Goal: Task Accomplishment & Management: Use online tool/utility

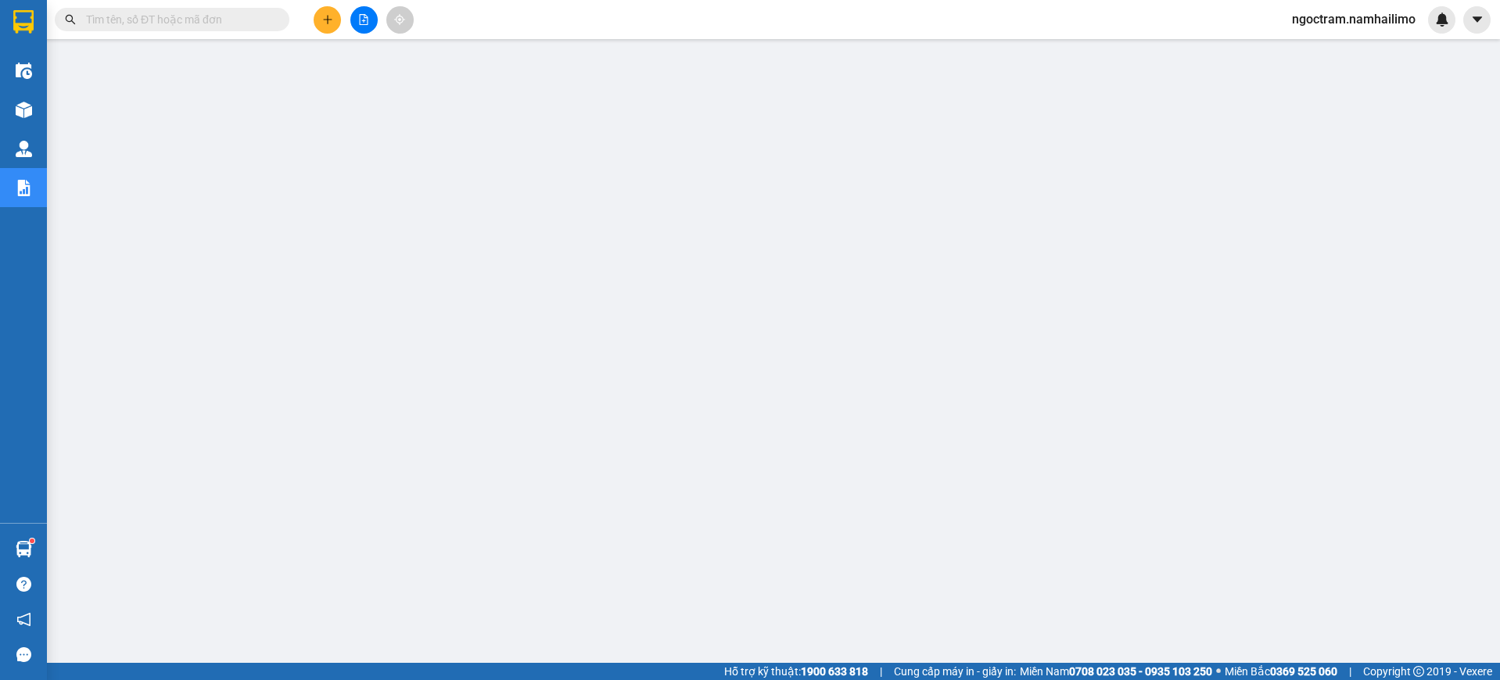
click at [167, 11] on input "text" at bounding box center [178, 19] width 185 height 17
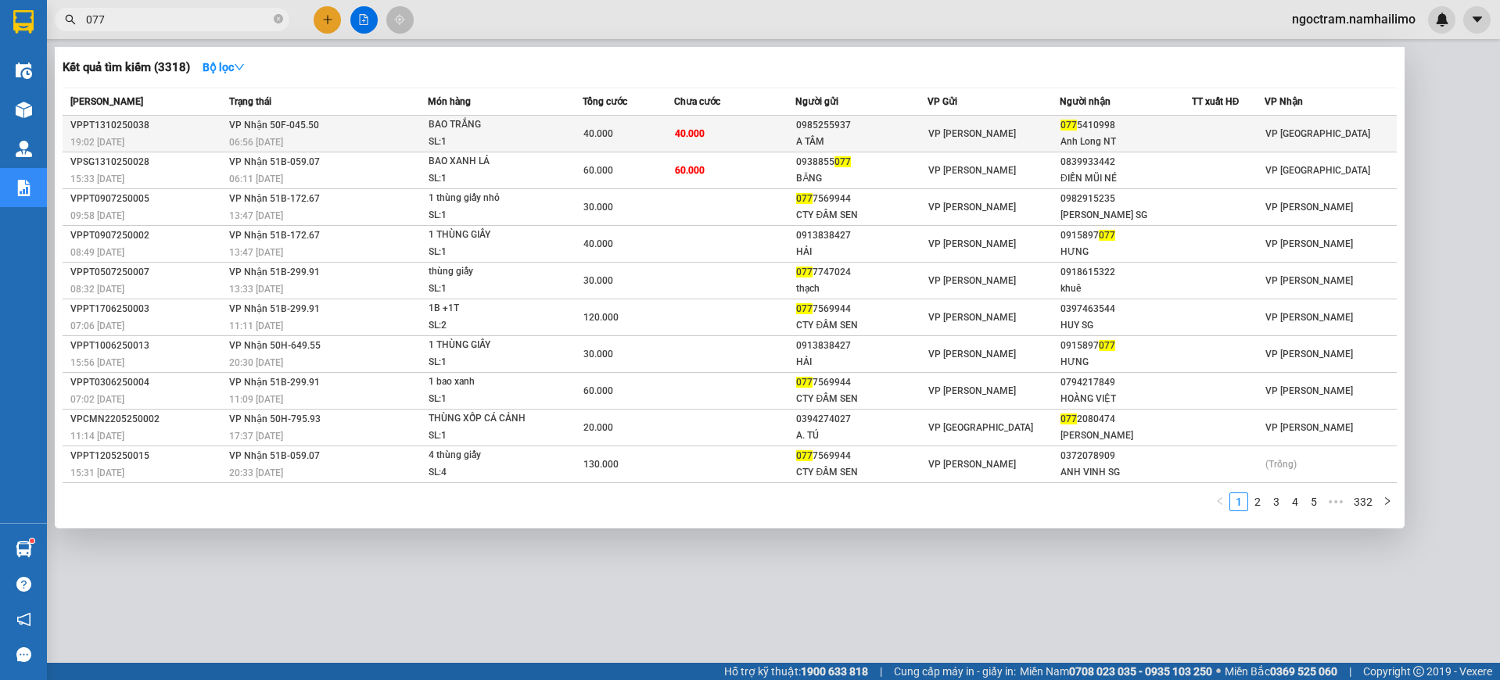
type input "077"
click at [696, 145] on td "40.000" at bounding box center [735, 134] width 122 height 37
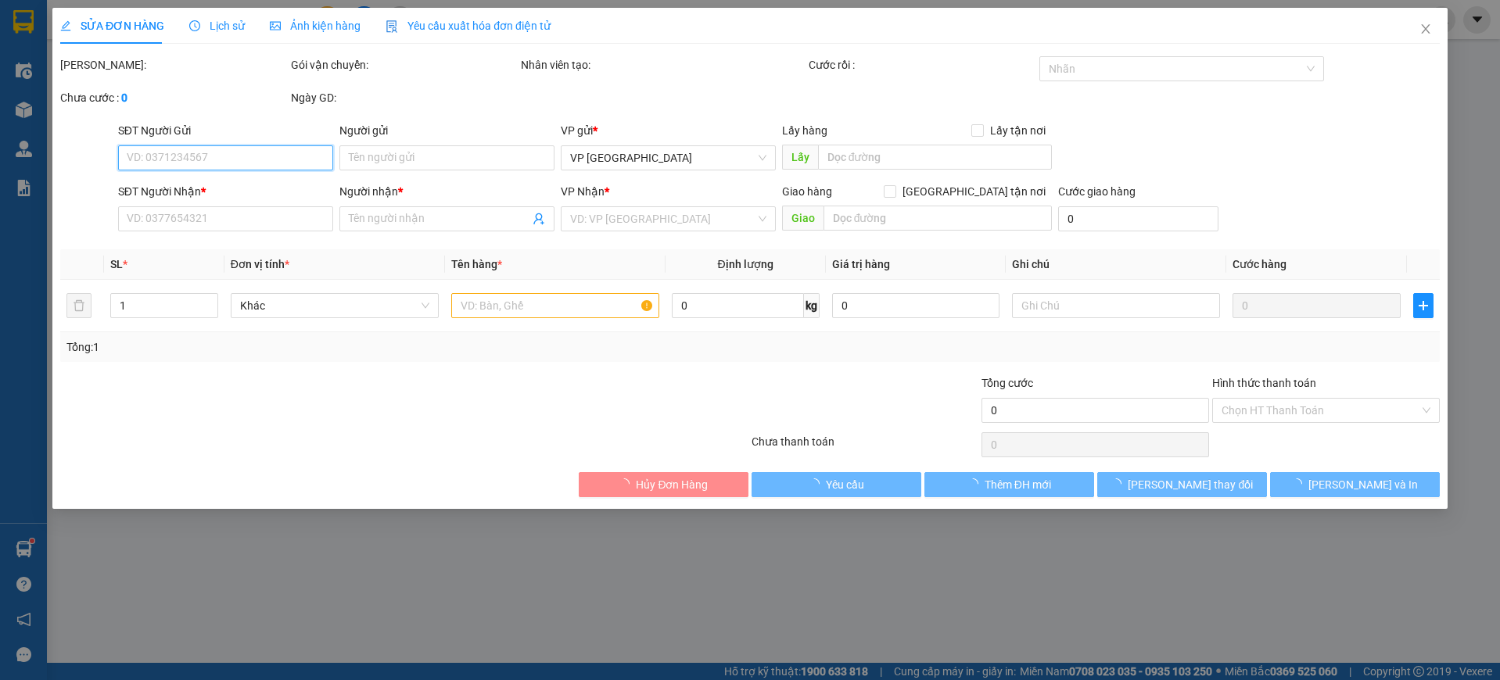
type input "0985255937"
type input "A TÂM"
type input "0775410998"
type input "Anh Long NT"
type input "40.000"
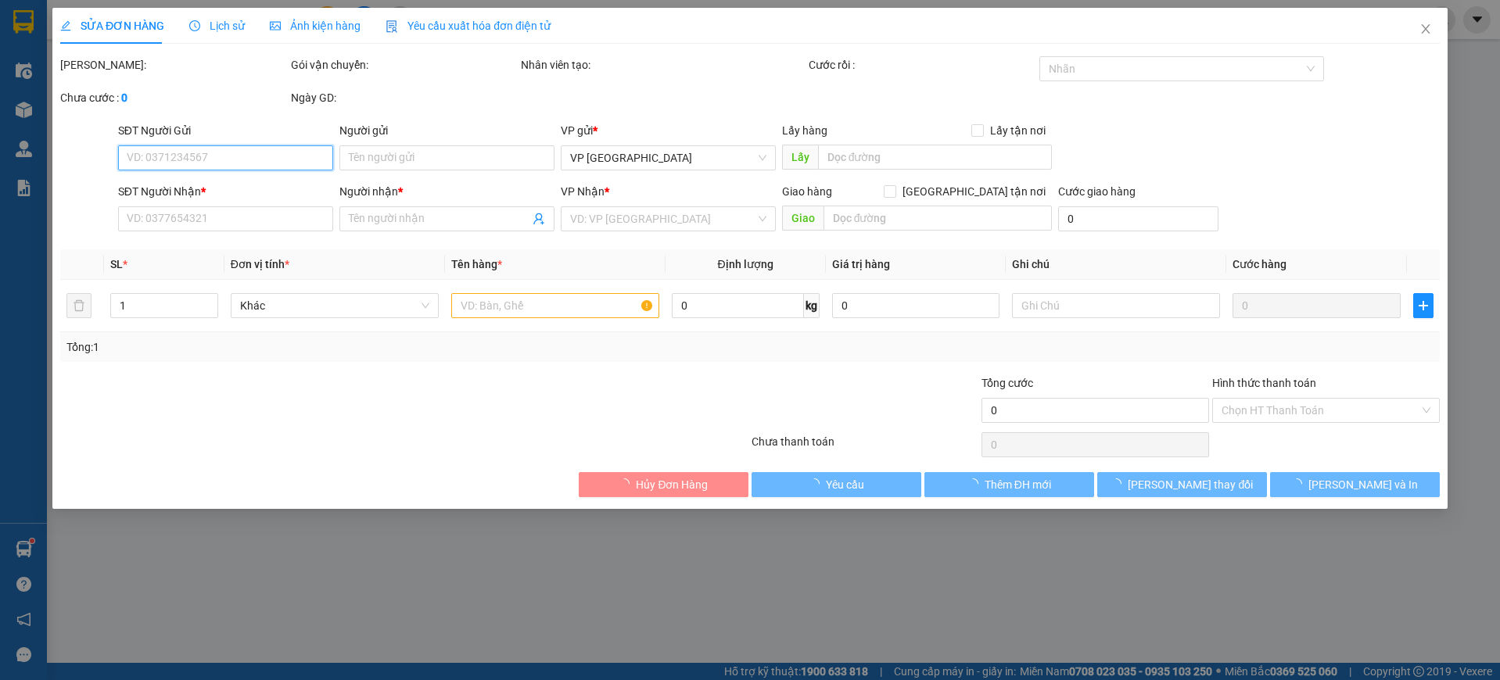
type input "40.000"
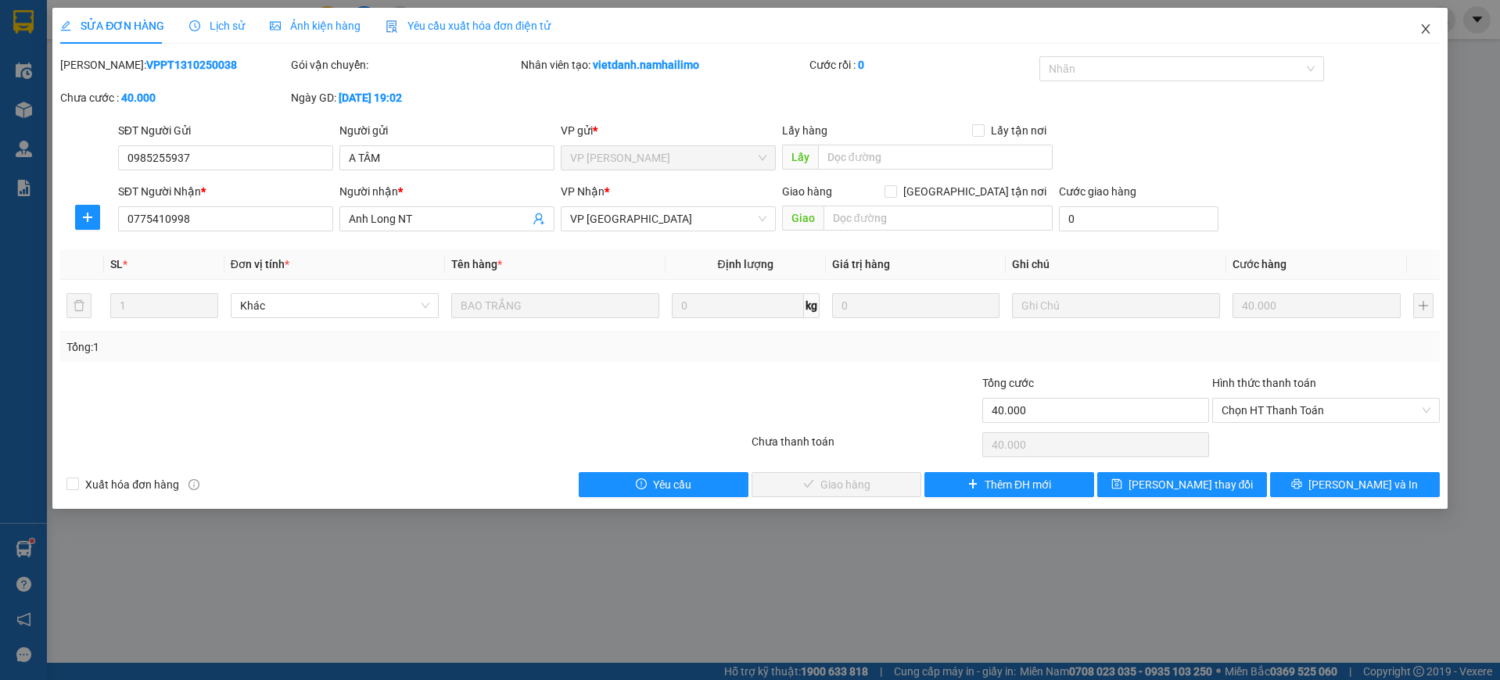
click at [1435, 28] on span "Close" at bounding box center [1425, 30] width 44 height 44
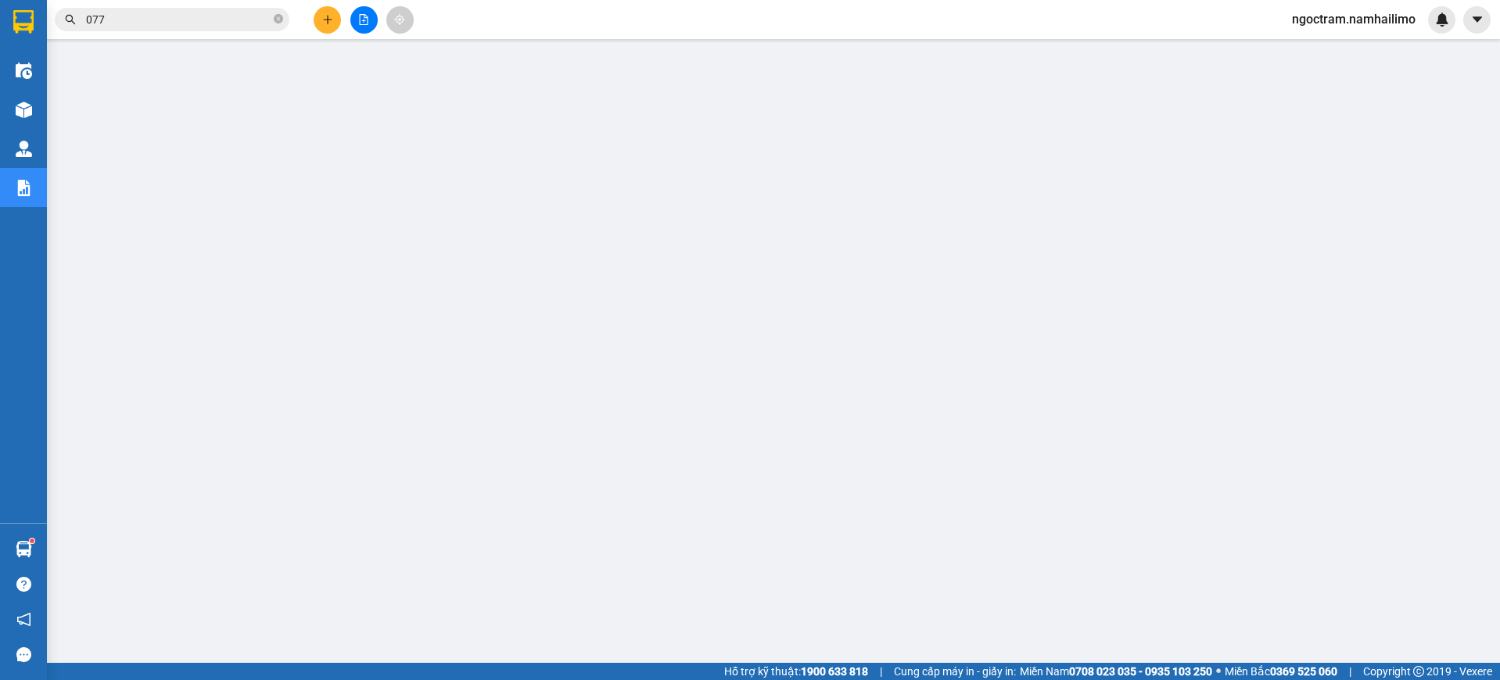
click at [1401, 23] on span "ngoctram.namhailimo" at bounding box center [1353, 19] width 149 height 20
click at [1329, 48] on span "Đăng xuất" at bounding box center [1361, 48] width 116 height 17
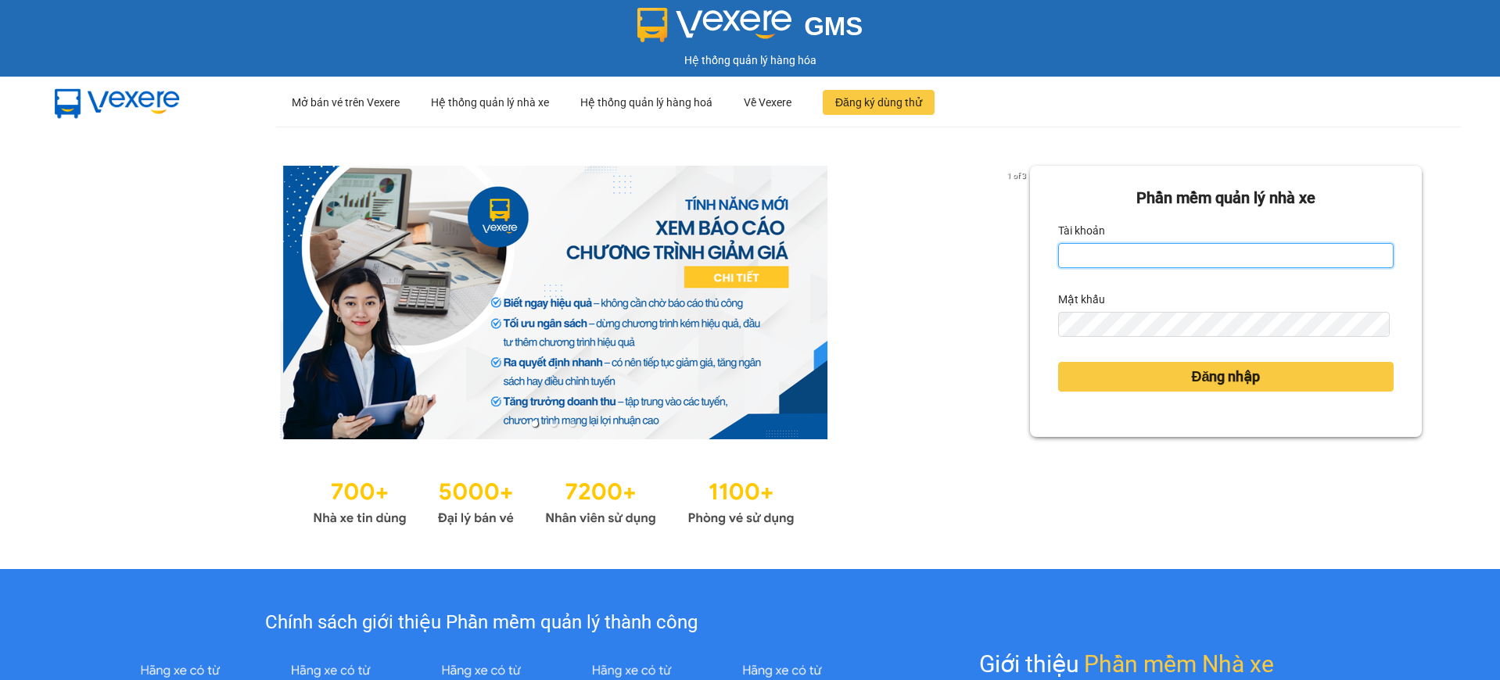
click at [1103, 263] on input "Tài khoản" at bounding box center [1225, 255] width 335 height 25
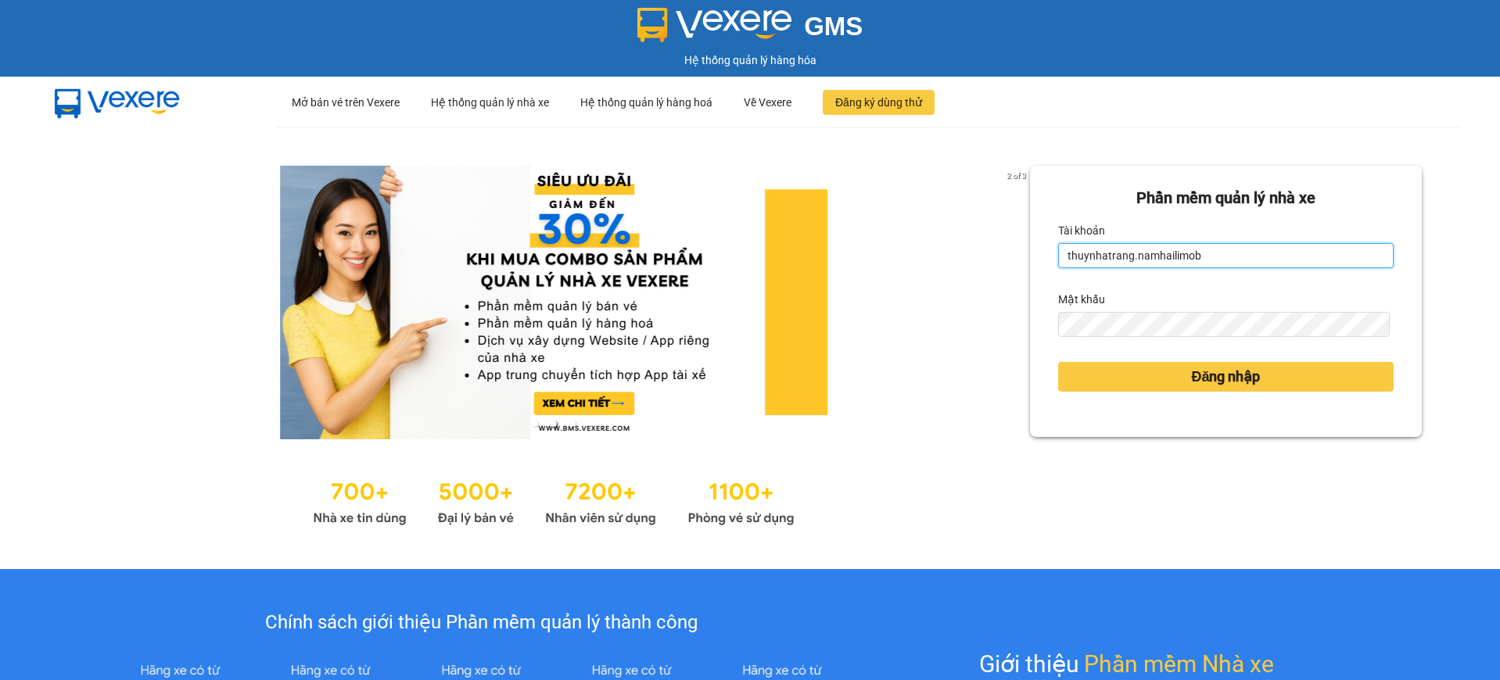
type input "thuynhatrang.namhailimo"
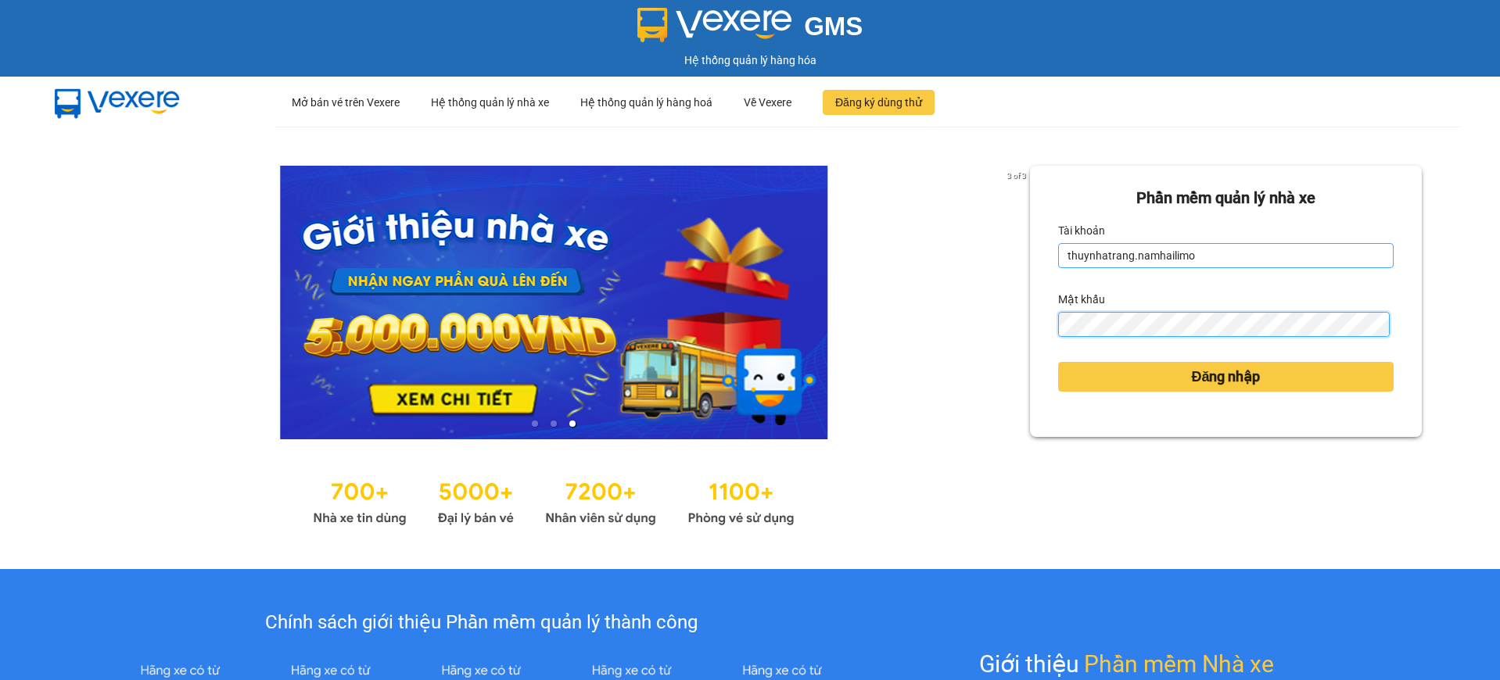
click at [1058, 362] on button "Đăng nhập" at bounding box center [1225, 377] width 335 height 30
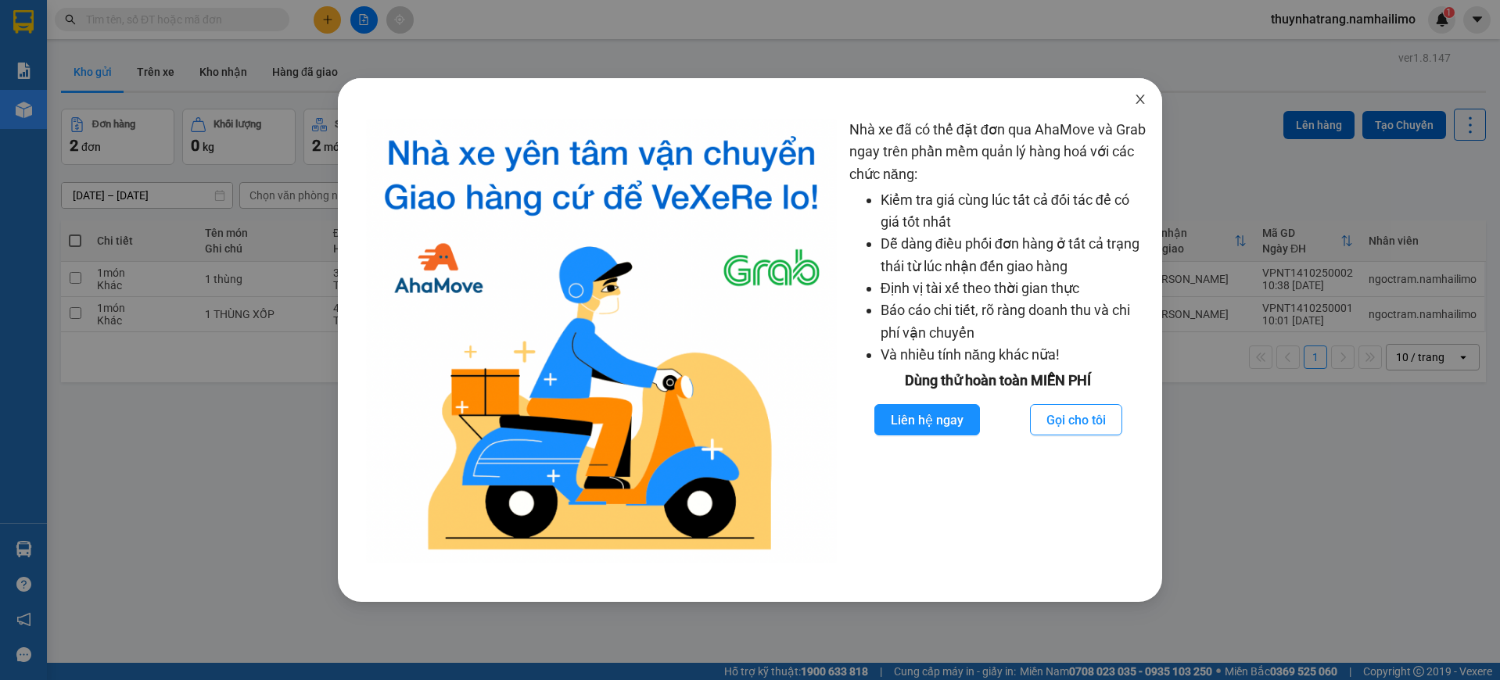
click at [1132, 99] on span "Close" at bounding box center [1140, 100] width 44 height 44
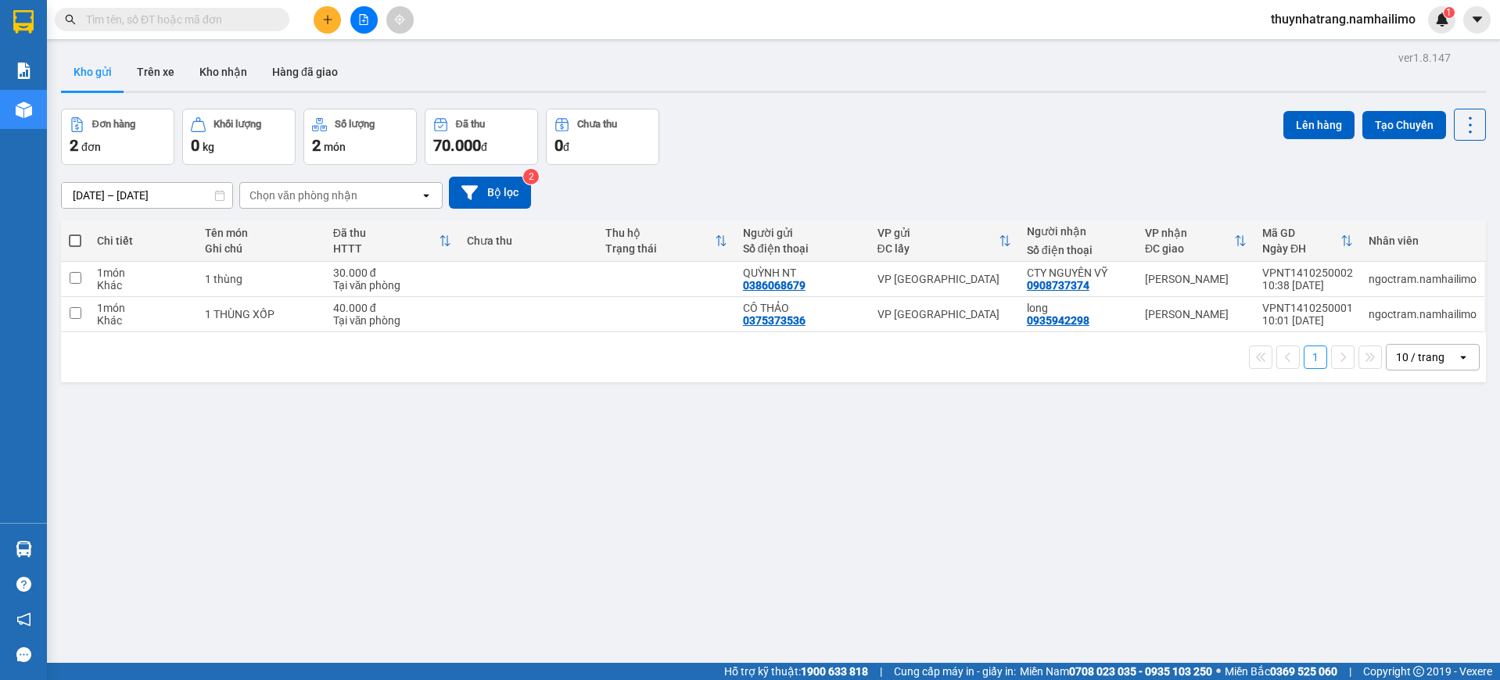
drag, startPoint x: 317, startPoint y: 529, endPoint x: 219, endPoint y: 344, distance: 209.5
click at [317, 528] on div "ver 1.8.147 Kho gửi Trên xe Kho nhận Hàng đã giao Đơn hàng 2 đơn Khối lượng 0 k…" at bounding box center [773, 387] width 1437 height 680
click at [144, 63] on button "Trên xe" at bounding box center [155, 72] width 63 height 38
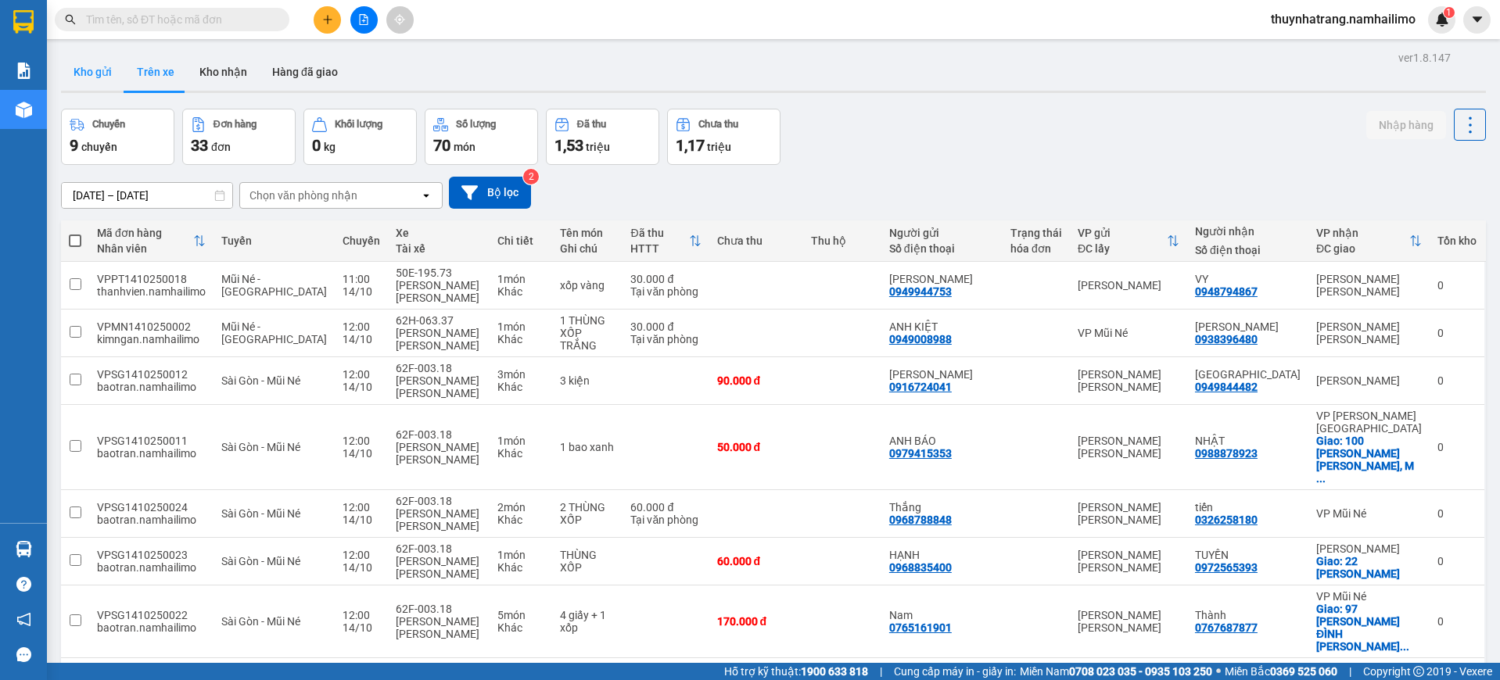
click at [81, 61] on button "Kho gửi" at bounding box center [92, 72] width 63 height 38
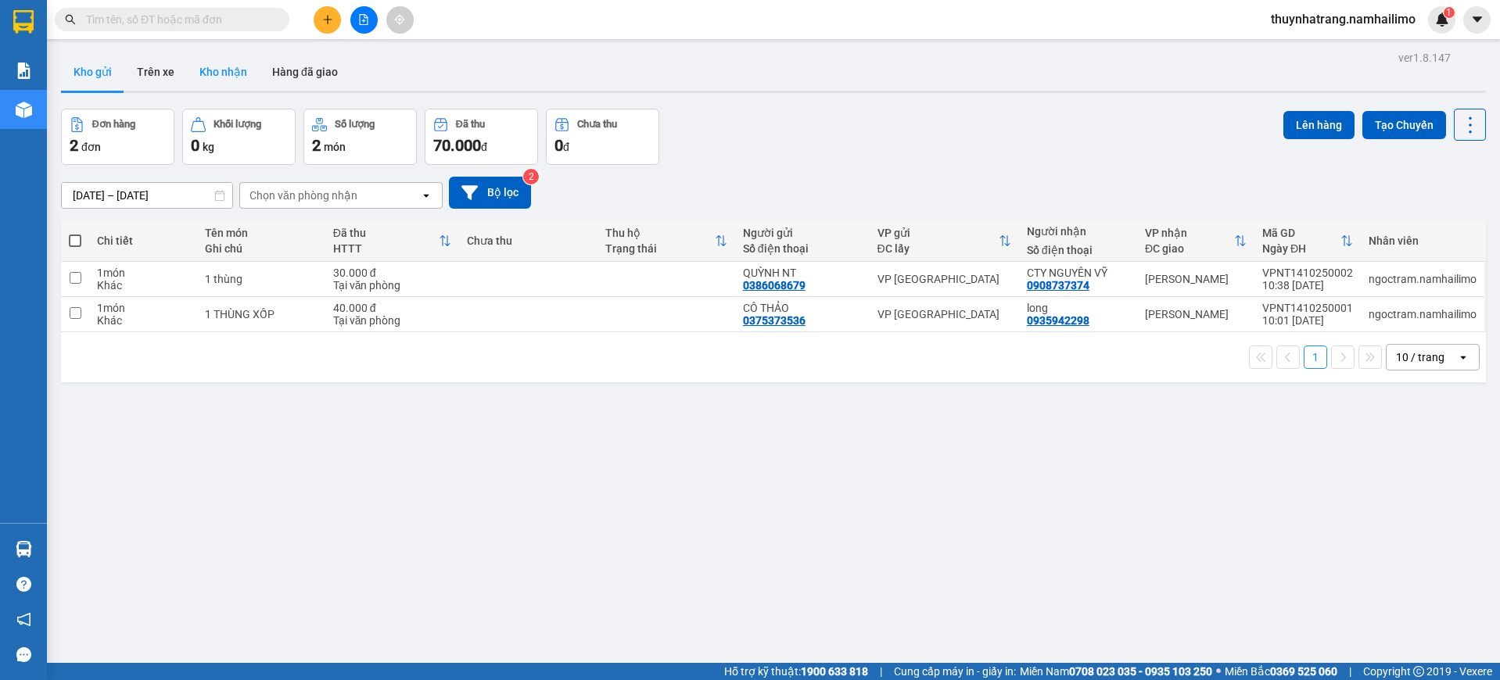
click at [206, 79] on button "Kho nhận" at bounding box center [223, 72] width 73 height 38
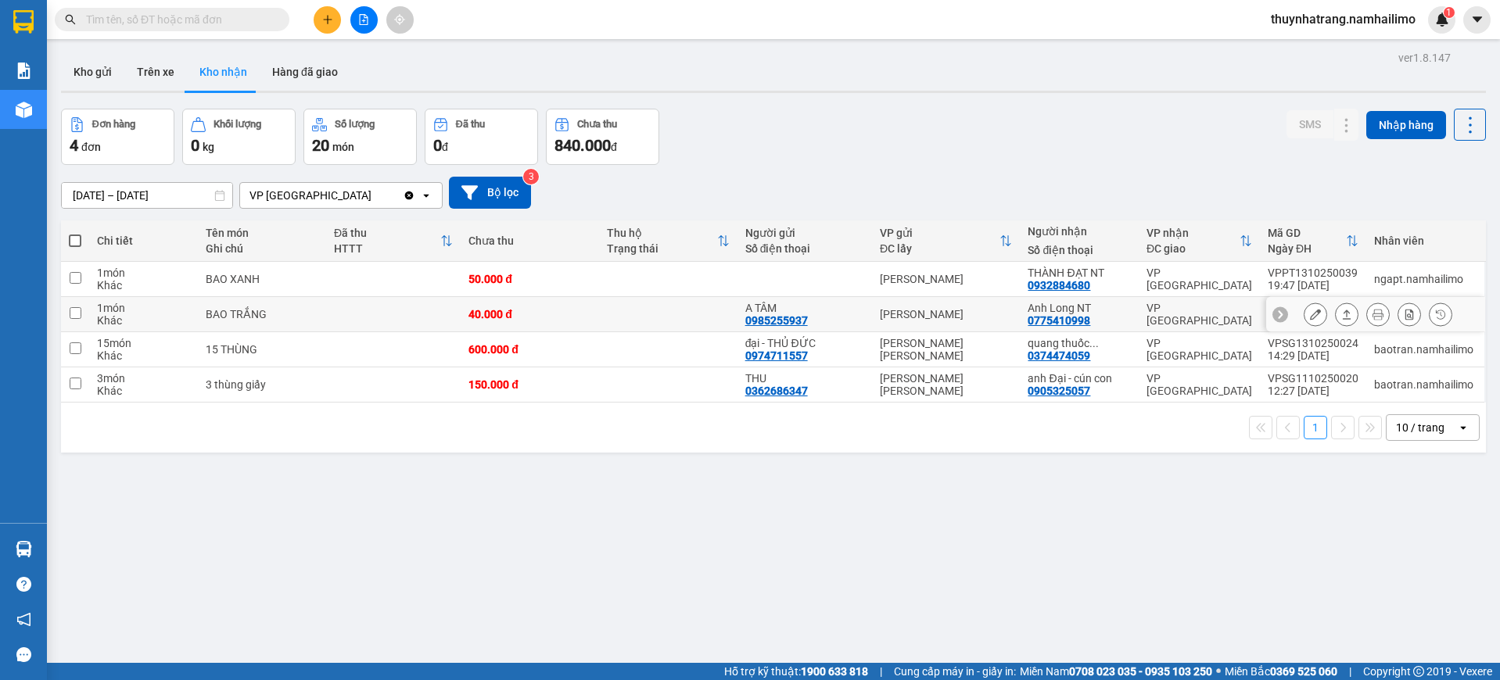
click at [872, 306] on td "VP [PERSON_NAME]" at bounding box center [946, 314] width 148 height 35
checkbox input "true"
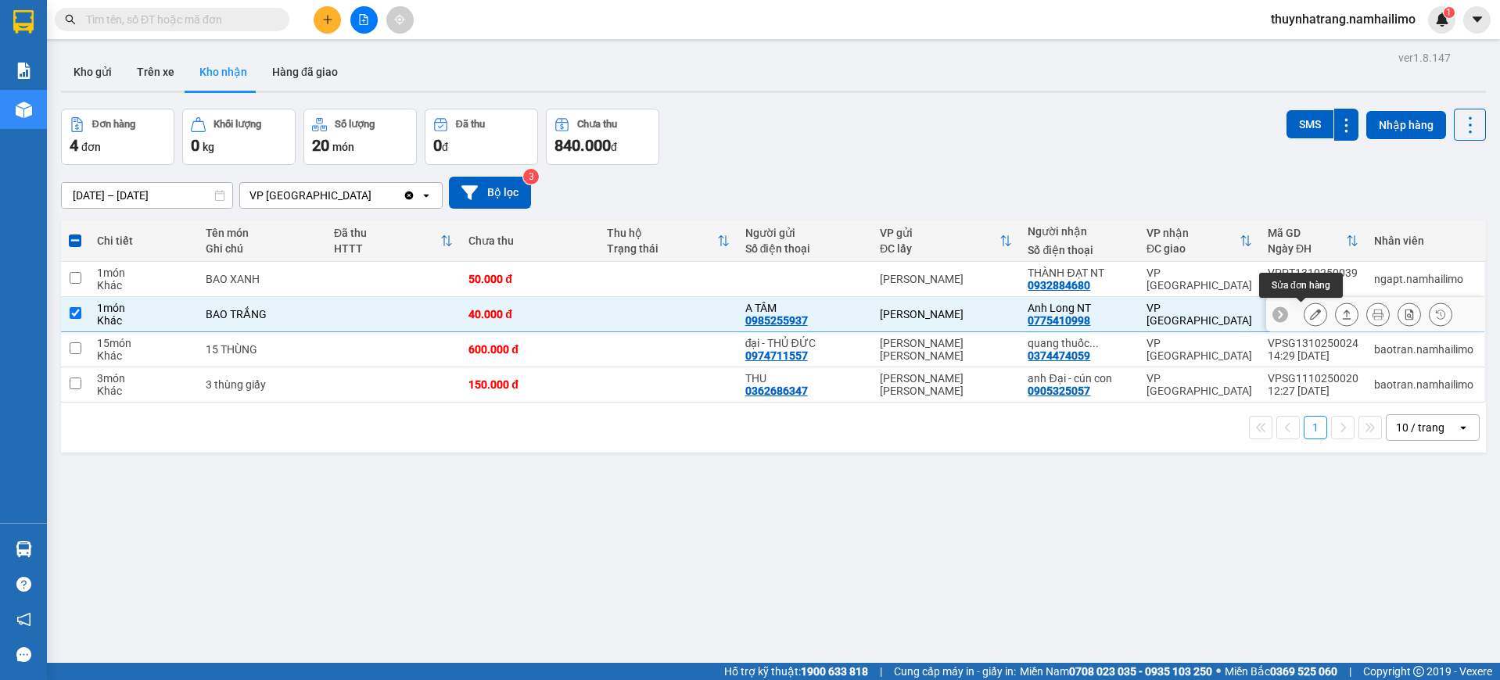
click at [1310, 316] on icon at bounding box center [1315, 314] width 11 height 11
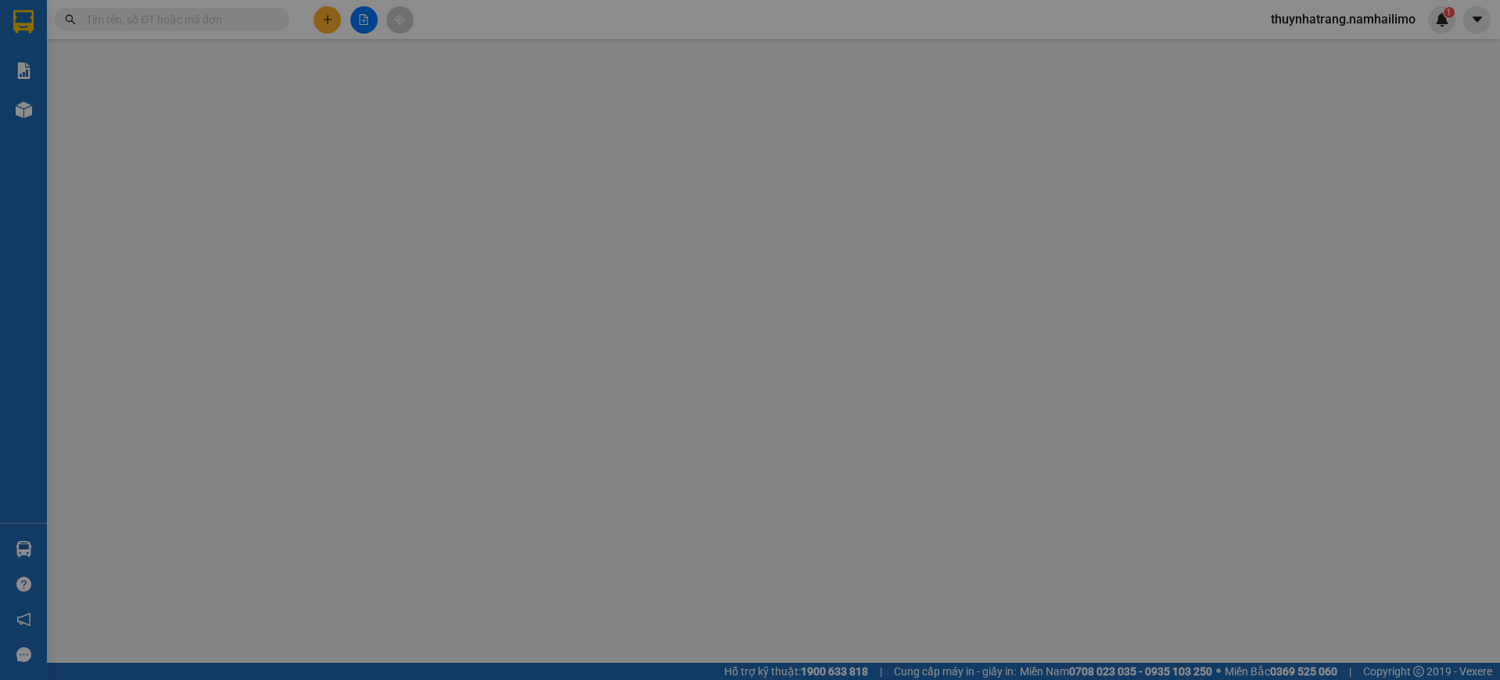
type input "0985255937"
type input "A TÂM"
type input "0775410998"
type input "Anh Long NT"
type input "40.000"
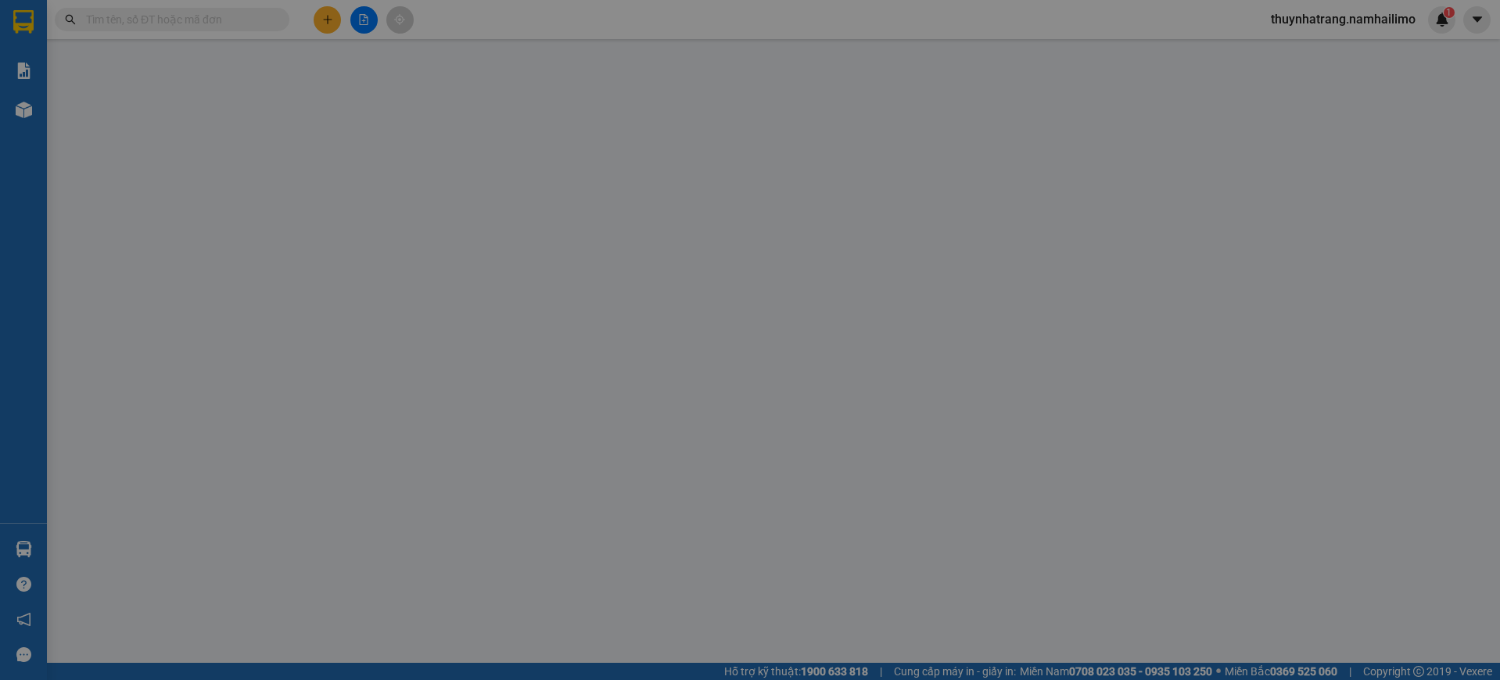
type input "40.000"
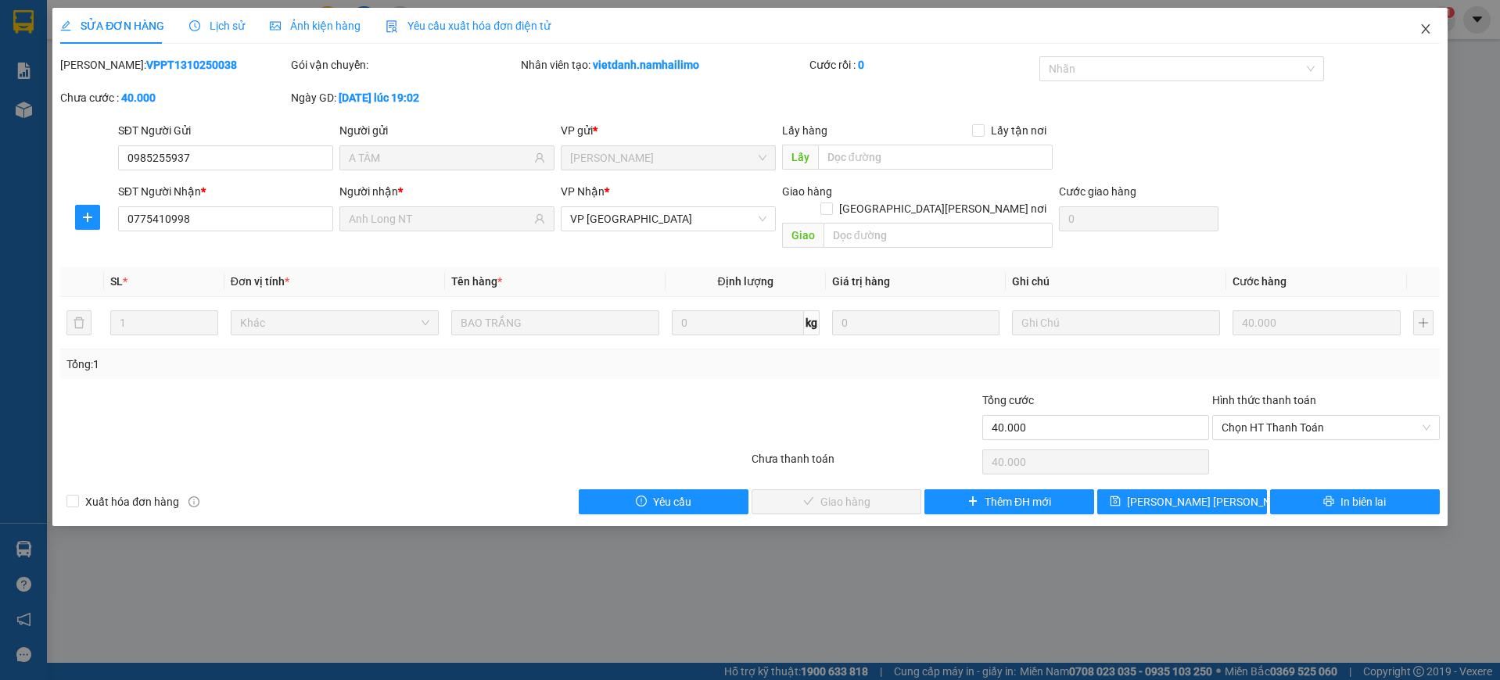
drag, startPoint x: 1426, startPoint y: 29, endPoint x: 768, endPoint y: 3, distance: 658.8
click at [1423, 29] on icon "close" at bounding box center [1425, 29] width 13 height 13
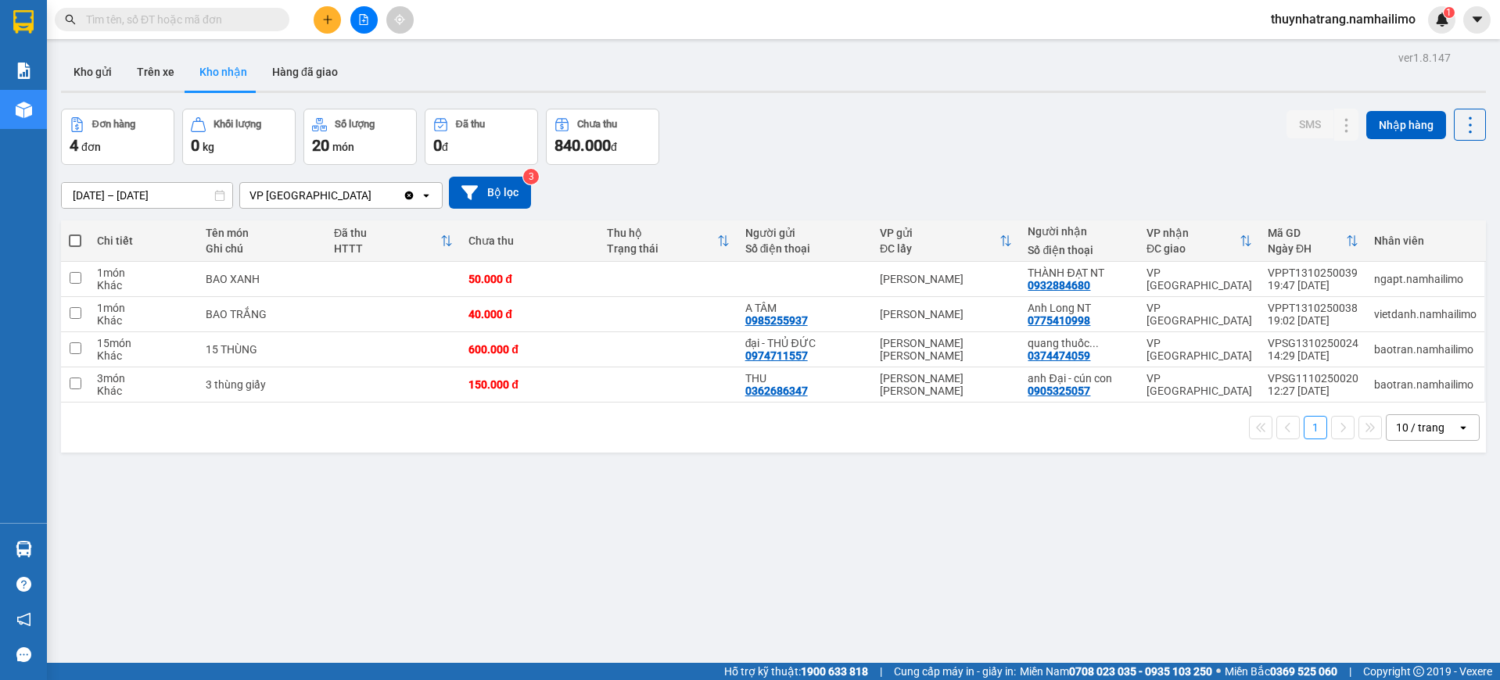
click at [181, 19] on input "text" at bounding box center [178, 19] width 185 height 17
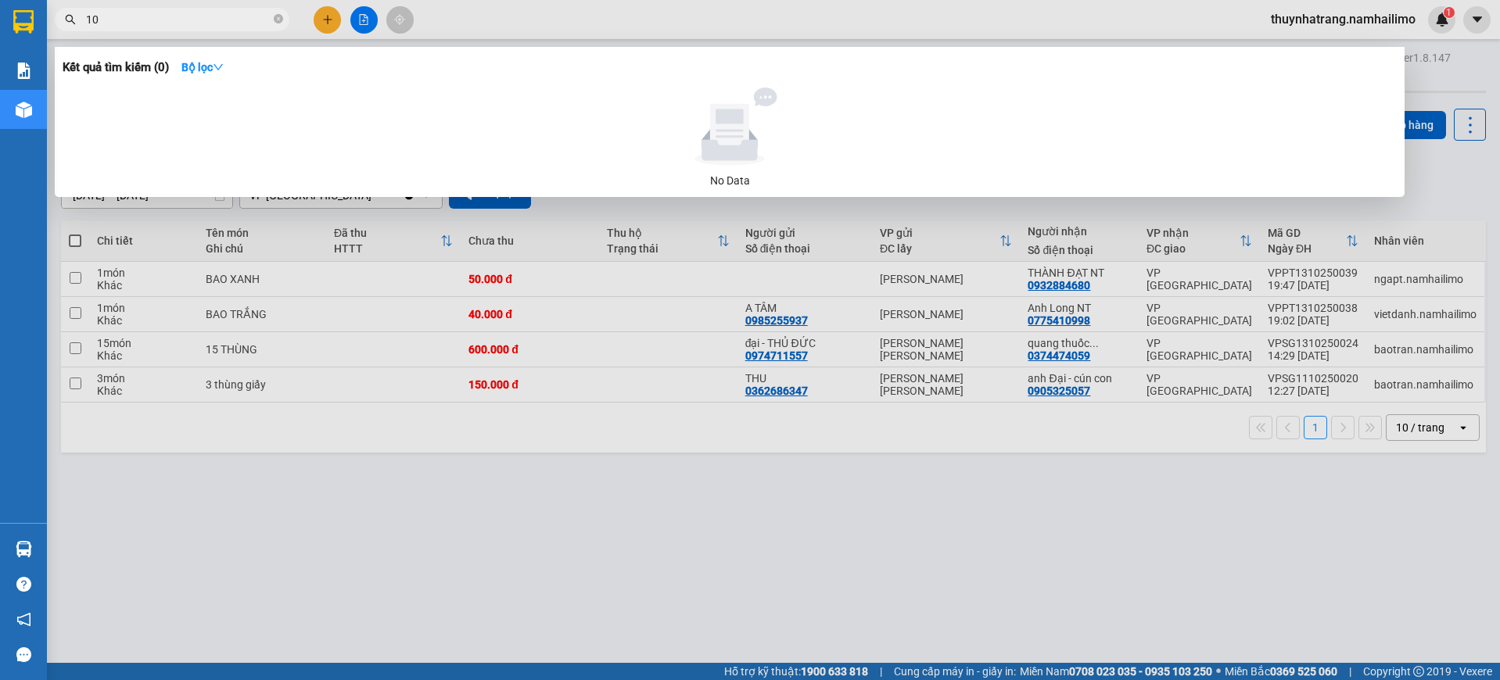
type input "1"
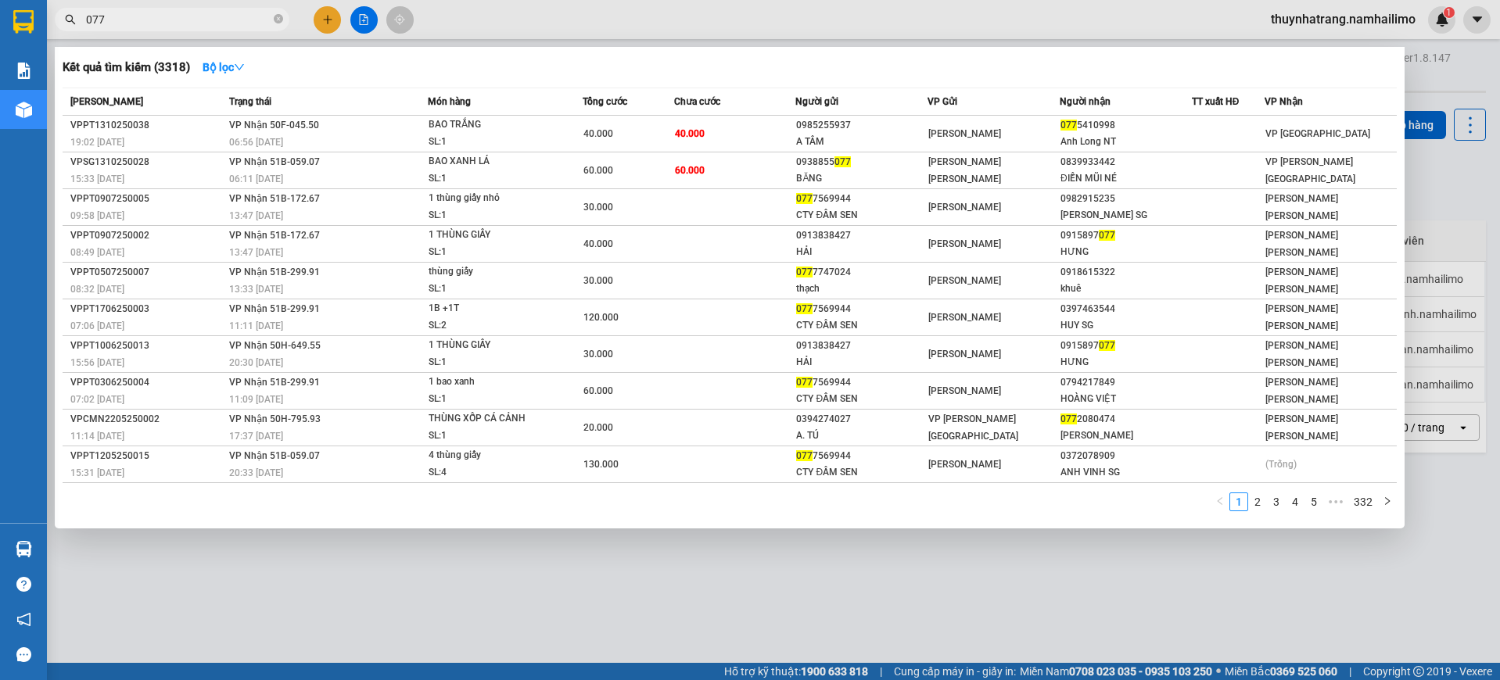
type input "077"
click at [780, 619] on div at bounding box center [750, 340] width 1500 height 680
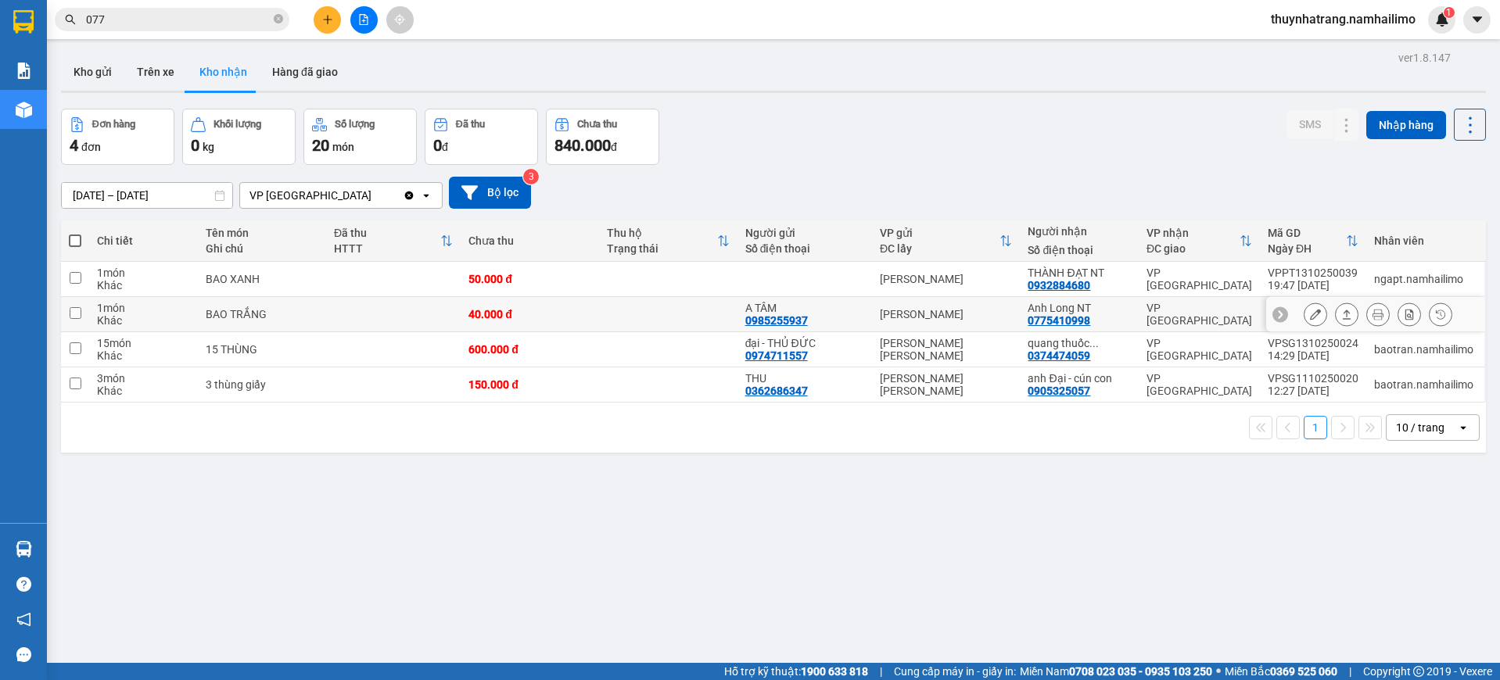
click at [1015, 310] on td "VP [PERSON_NAME]" at bounding box center [946, 314] width 148 height 35
checkbox input "true"
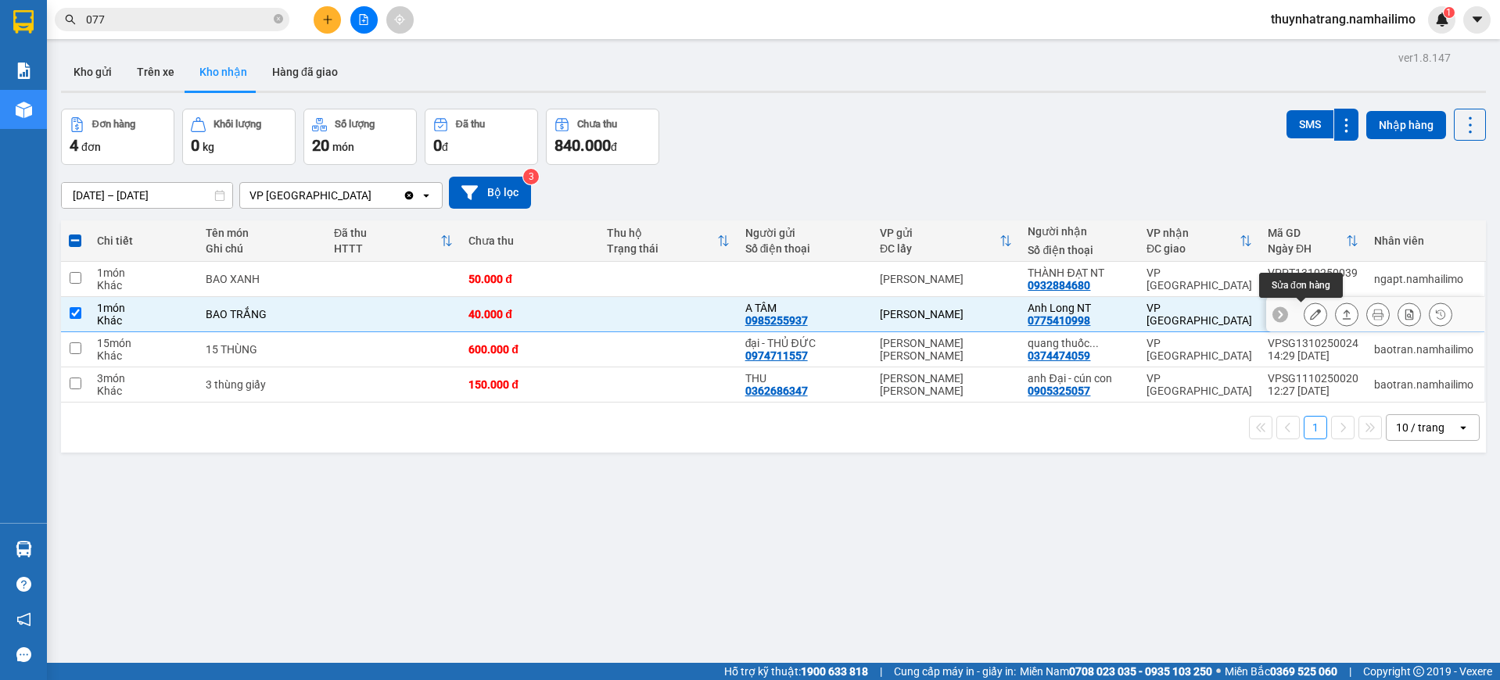
click at [1310, 320] on icon at bounding box center [1315, 314] width 11 height 11
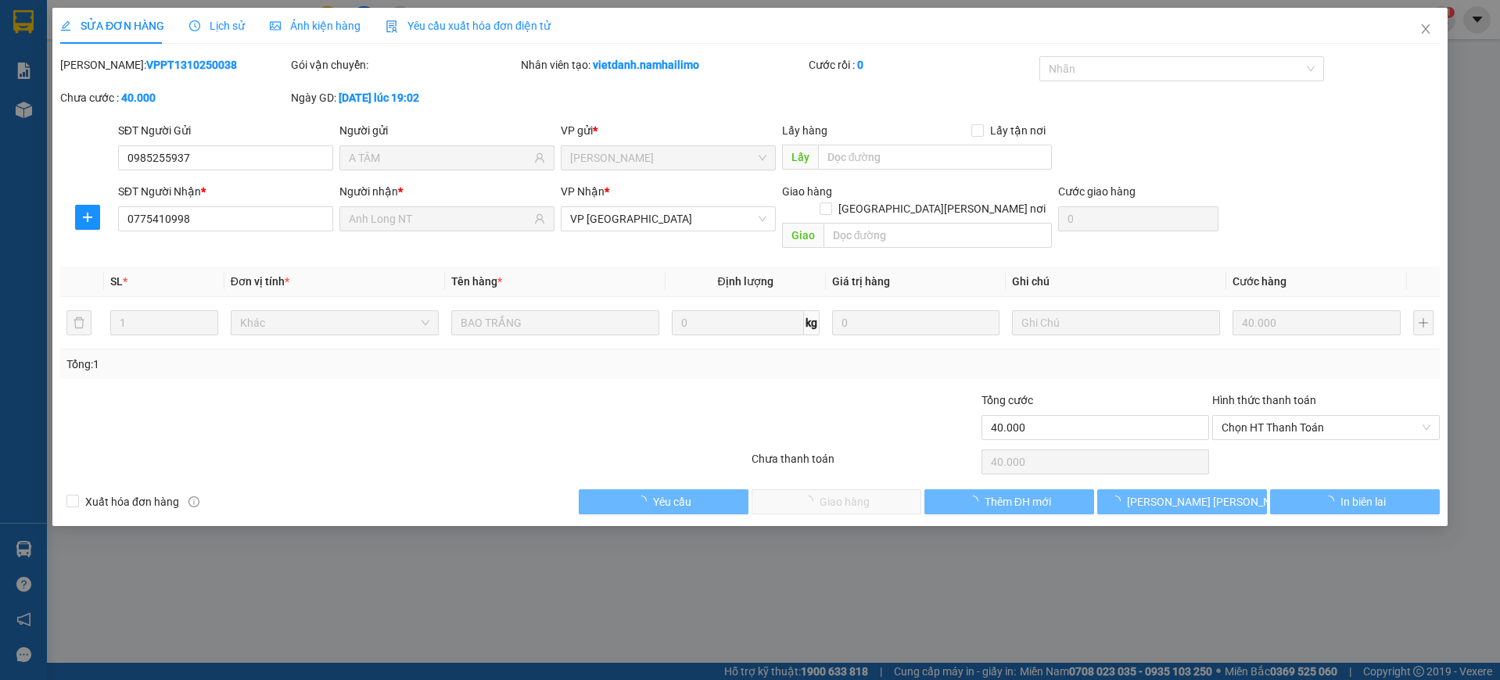
type input "0985255937"
type input "A TÂM"
type input "0775410998"
type input "Anh Long NT"
type input "40.000"
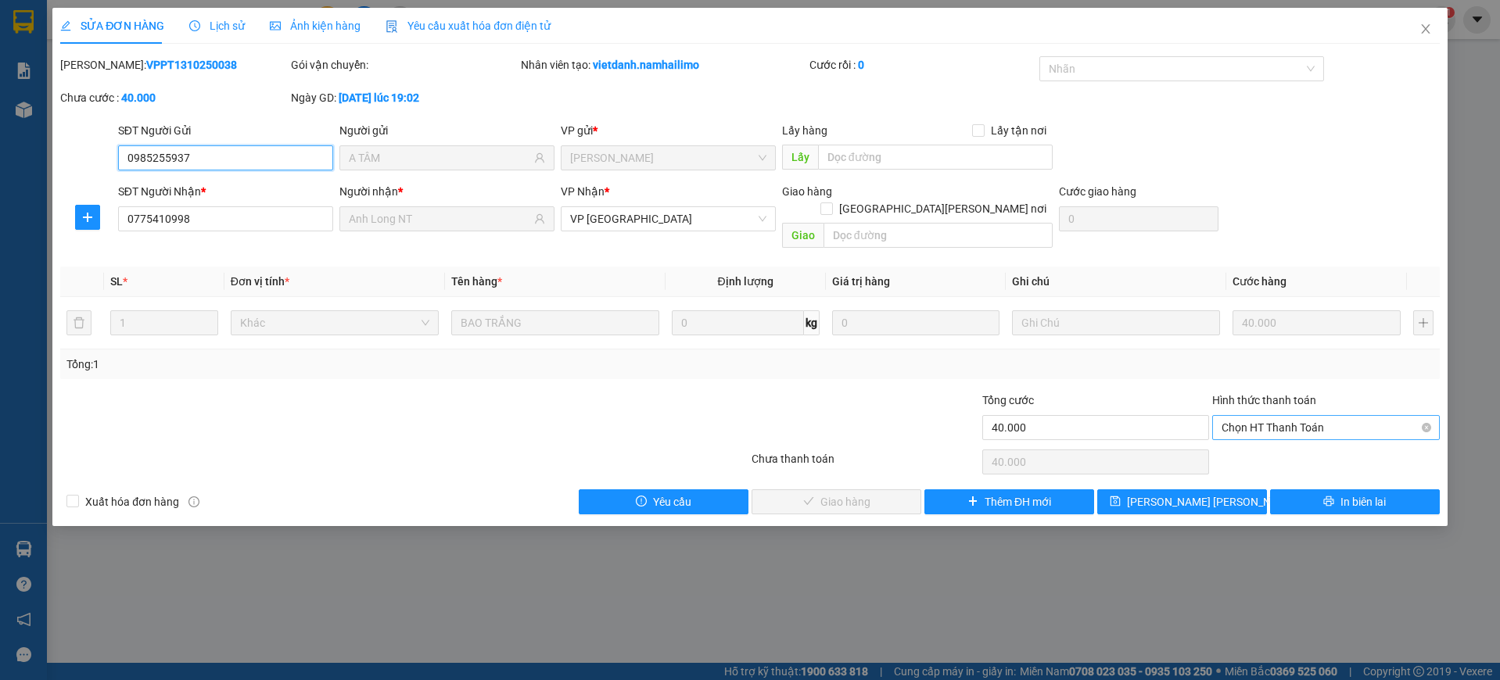
click at [1242, 416] on span "Chọn HT Thanh Toán" at bounding box center [1325, 427] width 209 height 23
click at [1246, 441] on div "Tại văn phòng" at bounding box center [1325, 441] width 209 height 17
type input "0"
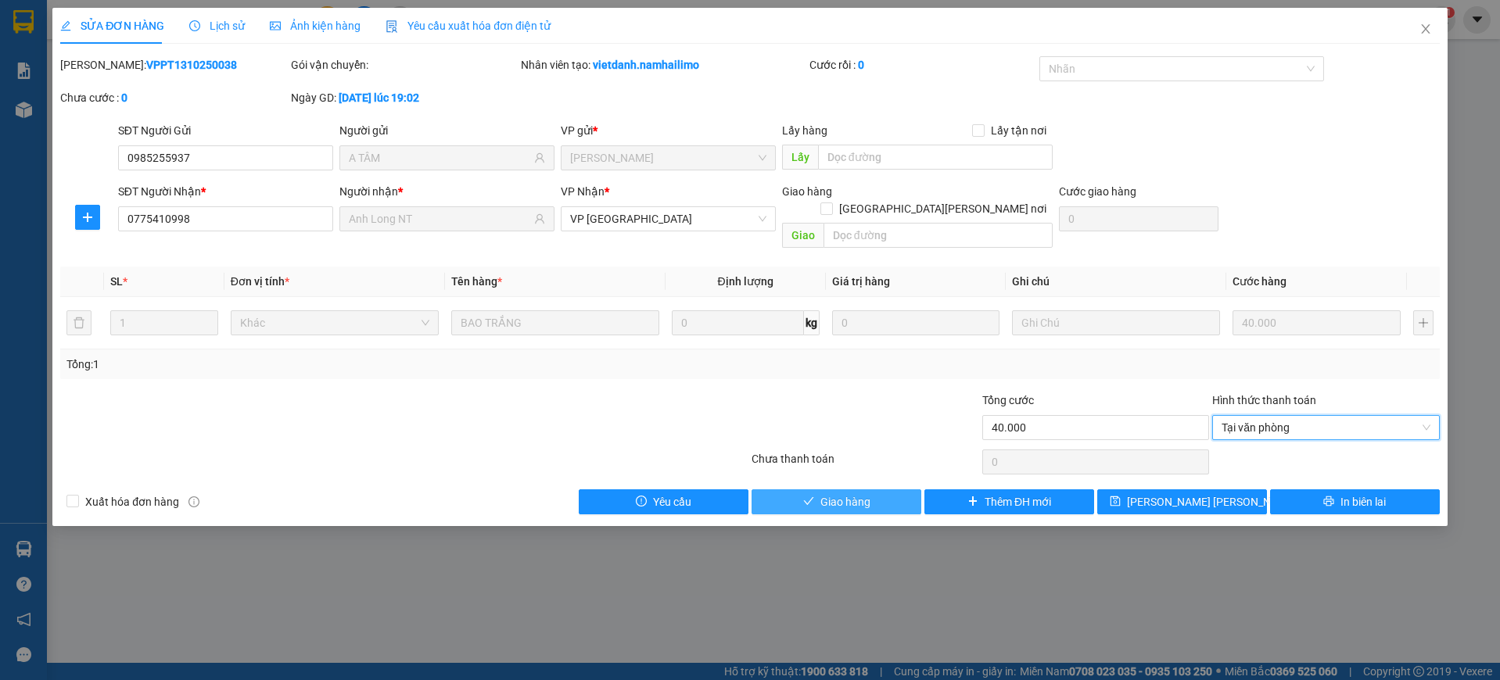
click at [812, 496] on icon "check" at bounding box center [808, 501] width 11 height 11
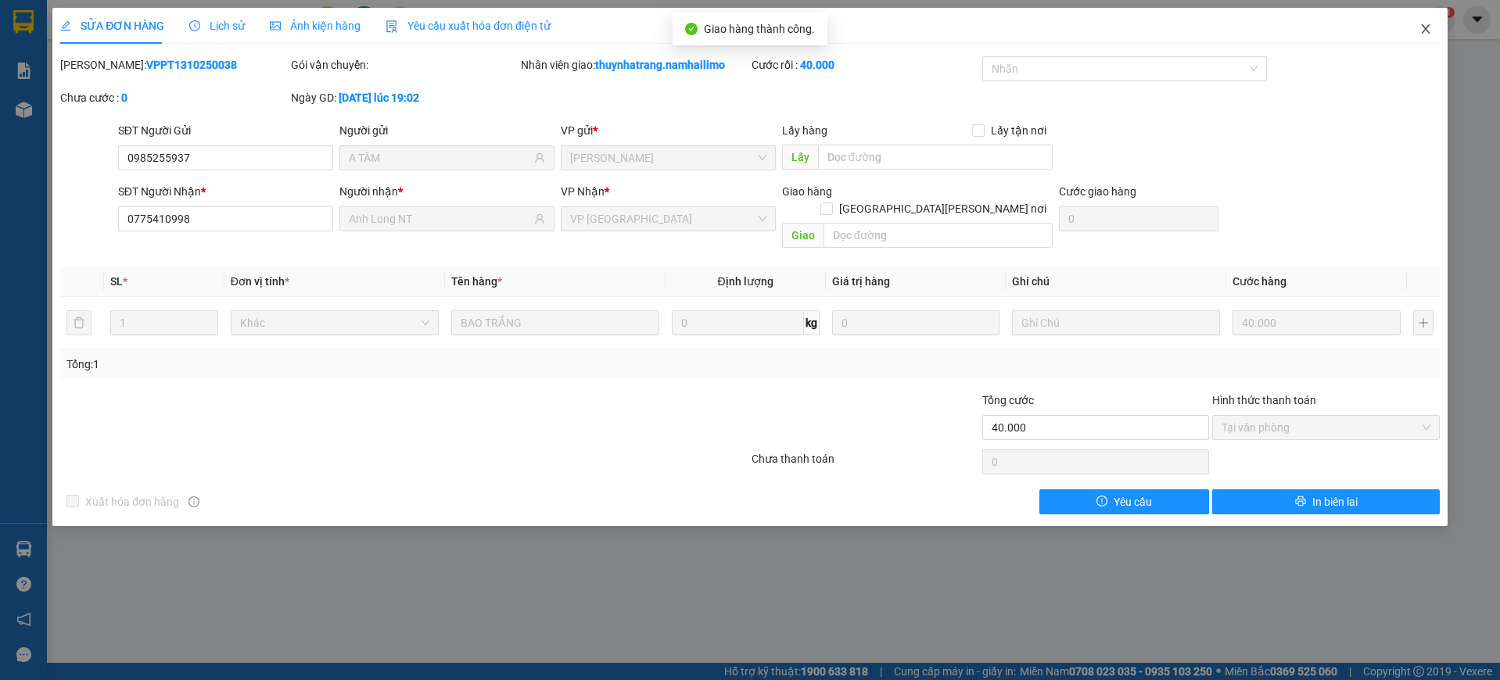
click at [1431, 30] on icon "close" at bounding box center [1425, 29] width 13 height 13
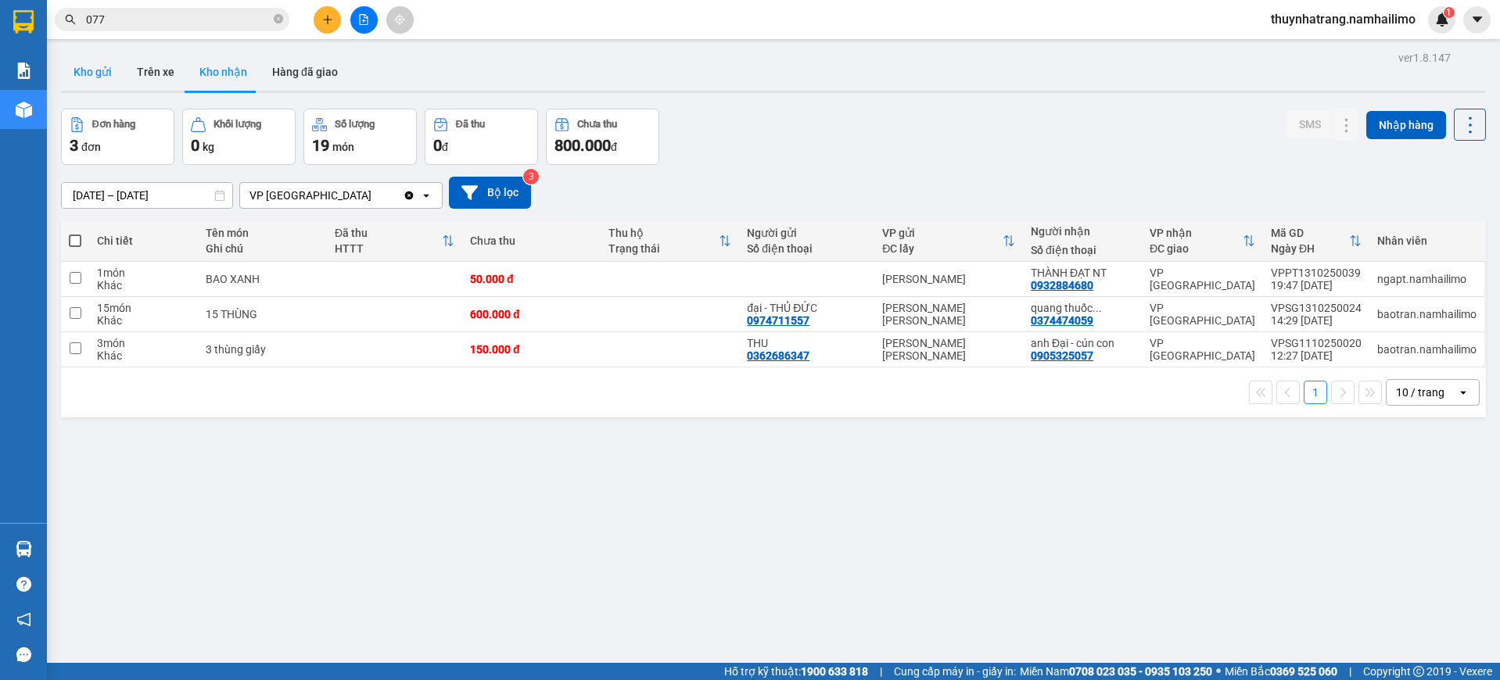
click at [102, 79] on button "Kho gửi" at bounding box center [92, 72] width 63 height 38
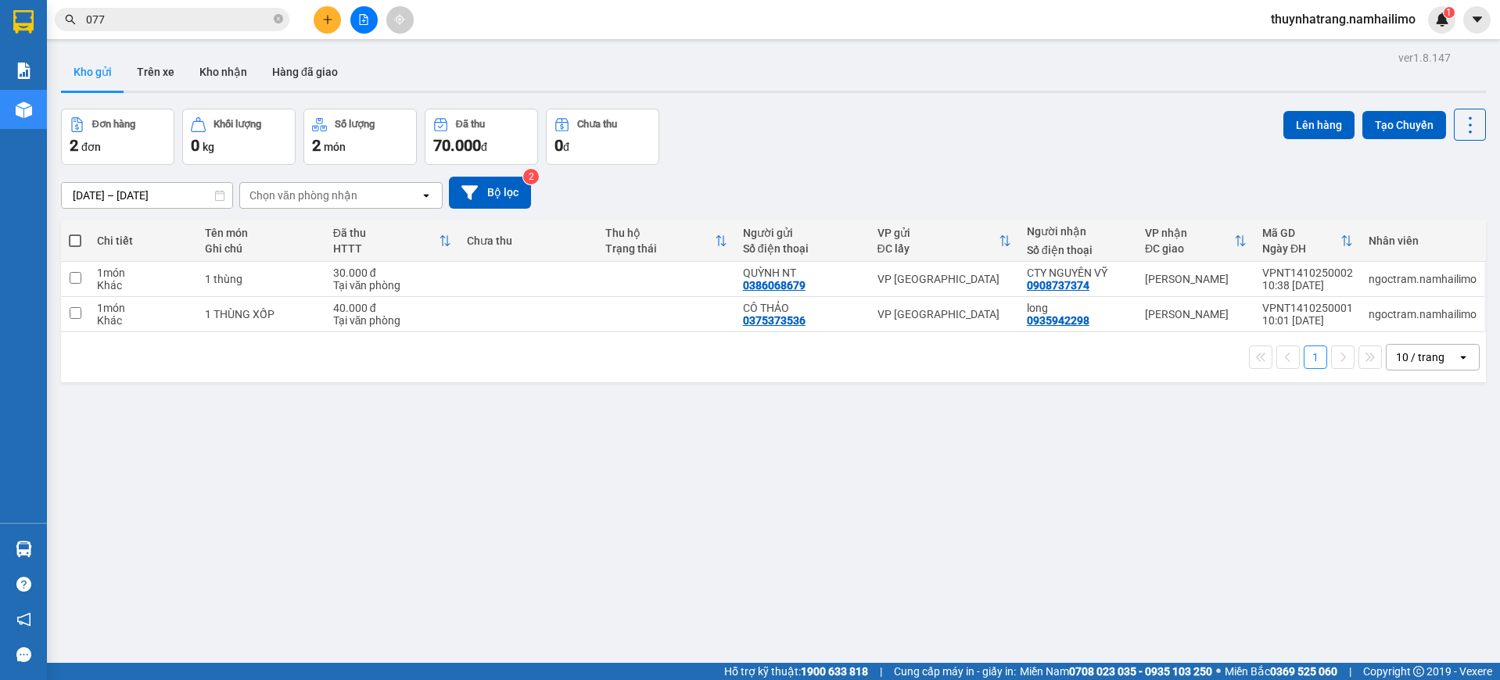
click at [70, 246] on span at bounding box center [75, 241] width 13 height 13
click at [75, 233] on input "checkbox" at bounding box center [75, 233] width 0 height 0
checkbox input "true"
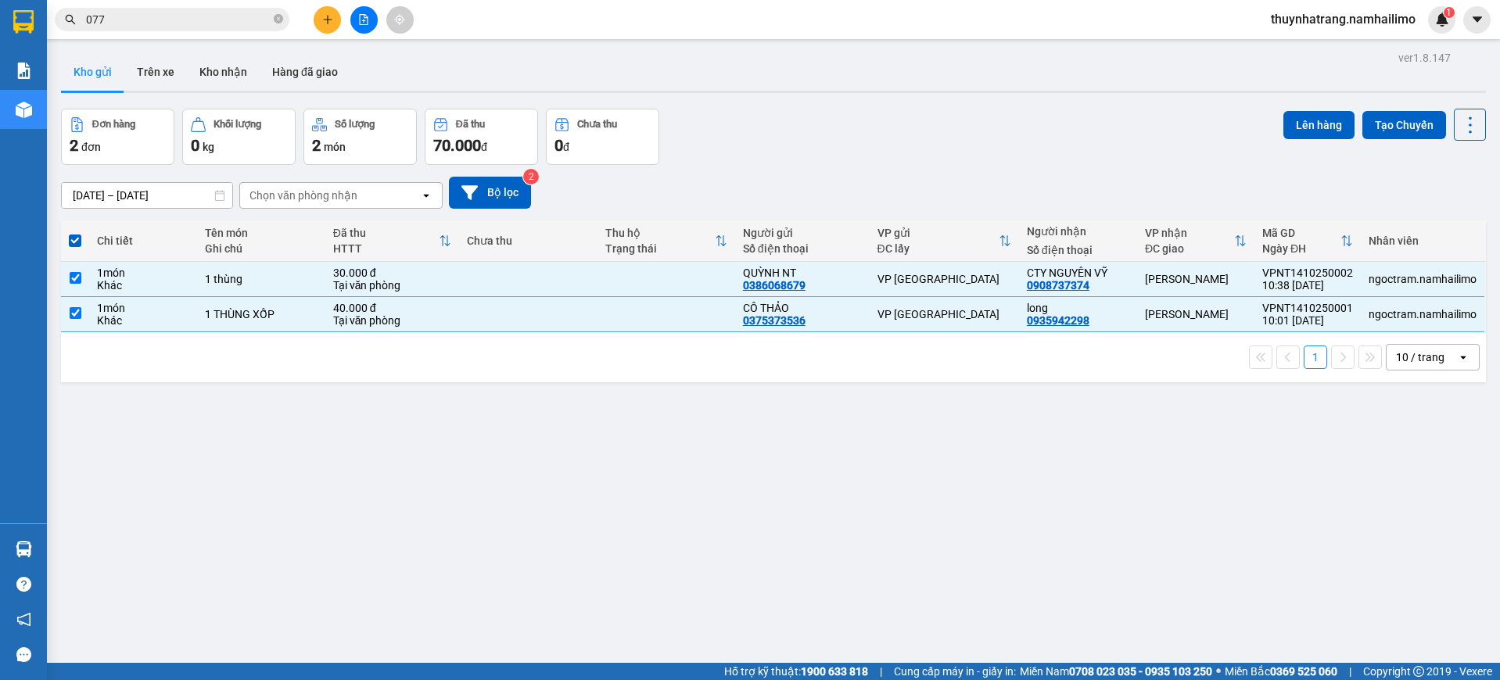
drag, startPoint x: 133, startPoint y: 429, endPoint x: 137, endPoint y: 414, distance: 15.4
click at [133, 426] on div "ver 1.8.147 Kho gửi Trên xe Kho nhận Hàng đã giao Đơn hàng 2 đơn Khối lượng 0 k…" at bounding box center [773, 387] width 1437 height 680
click at [69, 245] on span at bounding box center [75, 241] width 13 height 13
click at [75, 233] on input "checkbox" at bounding box center [75, 233] width 0 height 0
checkbox input "false"
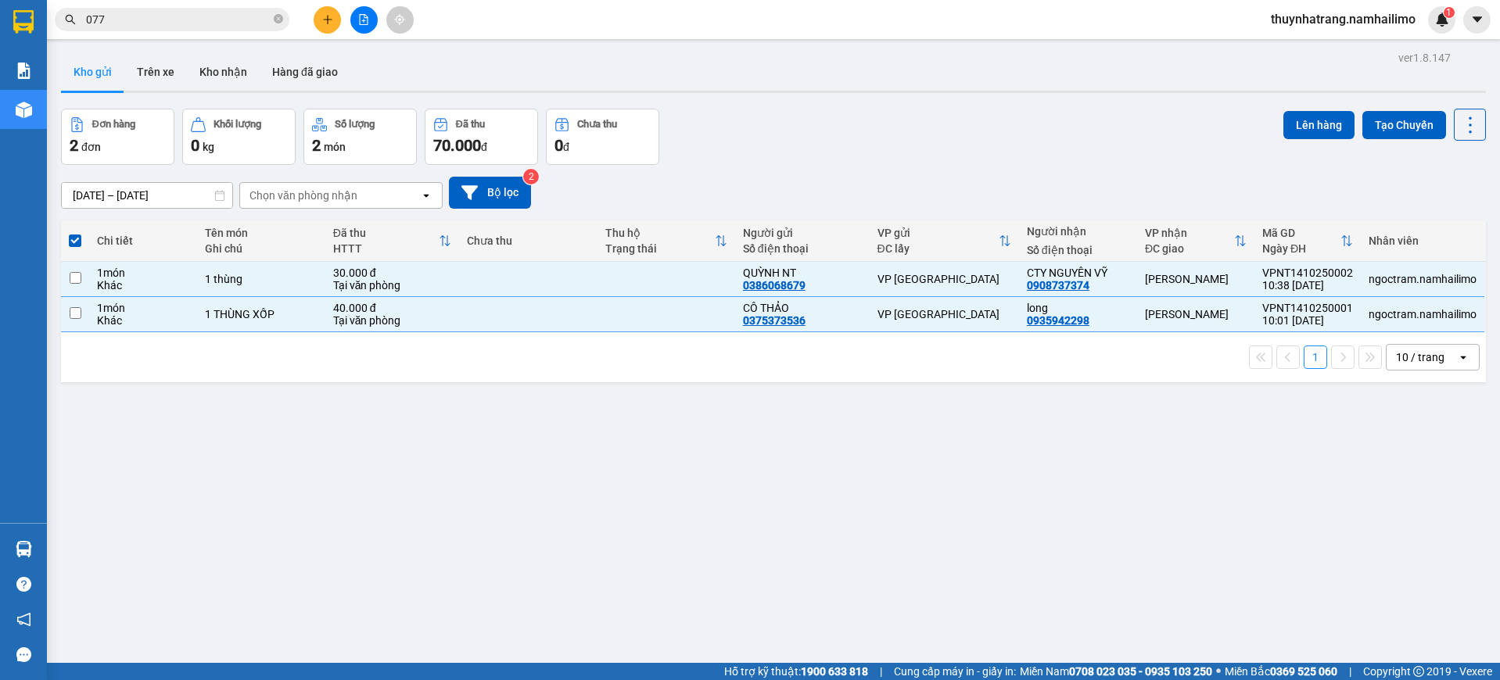
checkbox input "false"
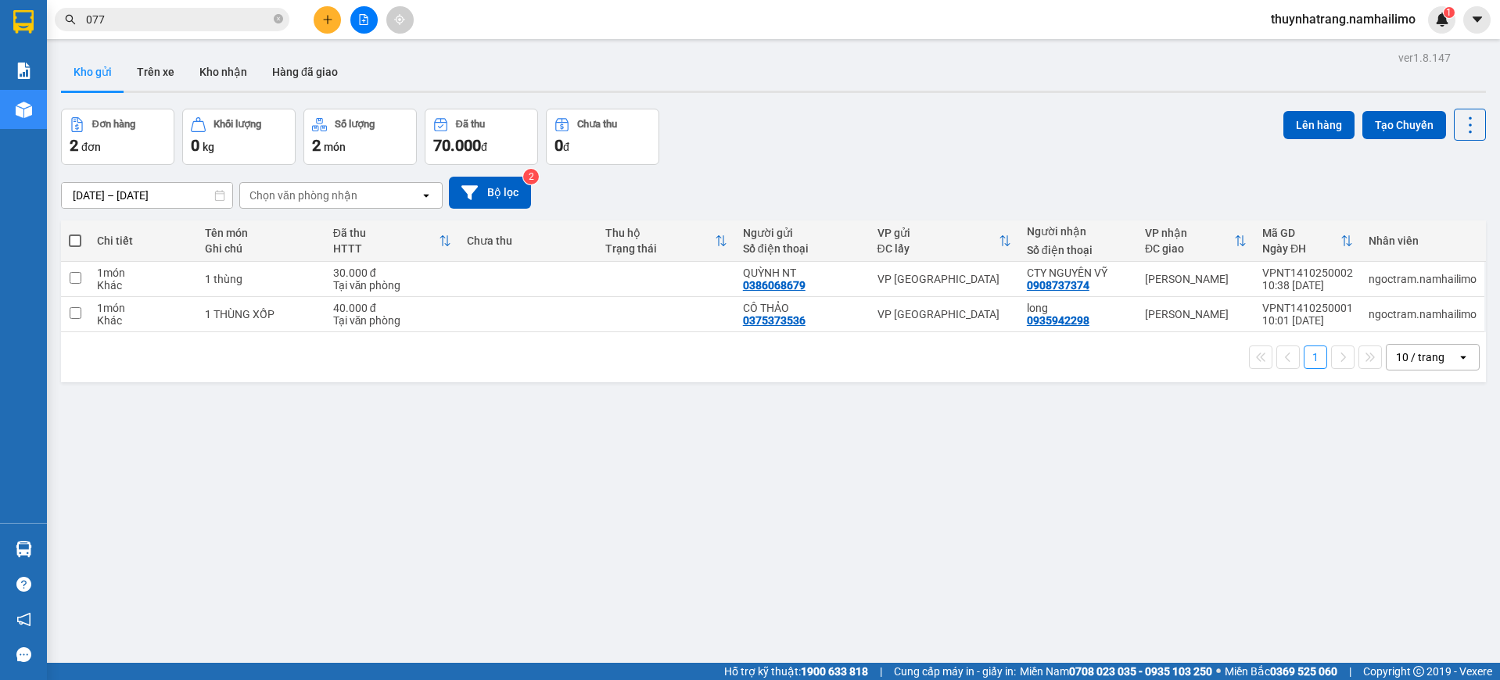
click at [75, 235] on span at bounding box center [75, 241] width 13 height 13
click at [75, 233] on input "checkbox" at bounding box center [75, 233] width 0 height 0
checkbox input "true"
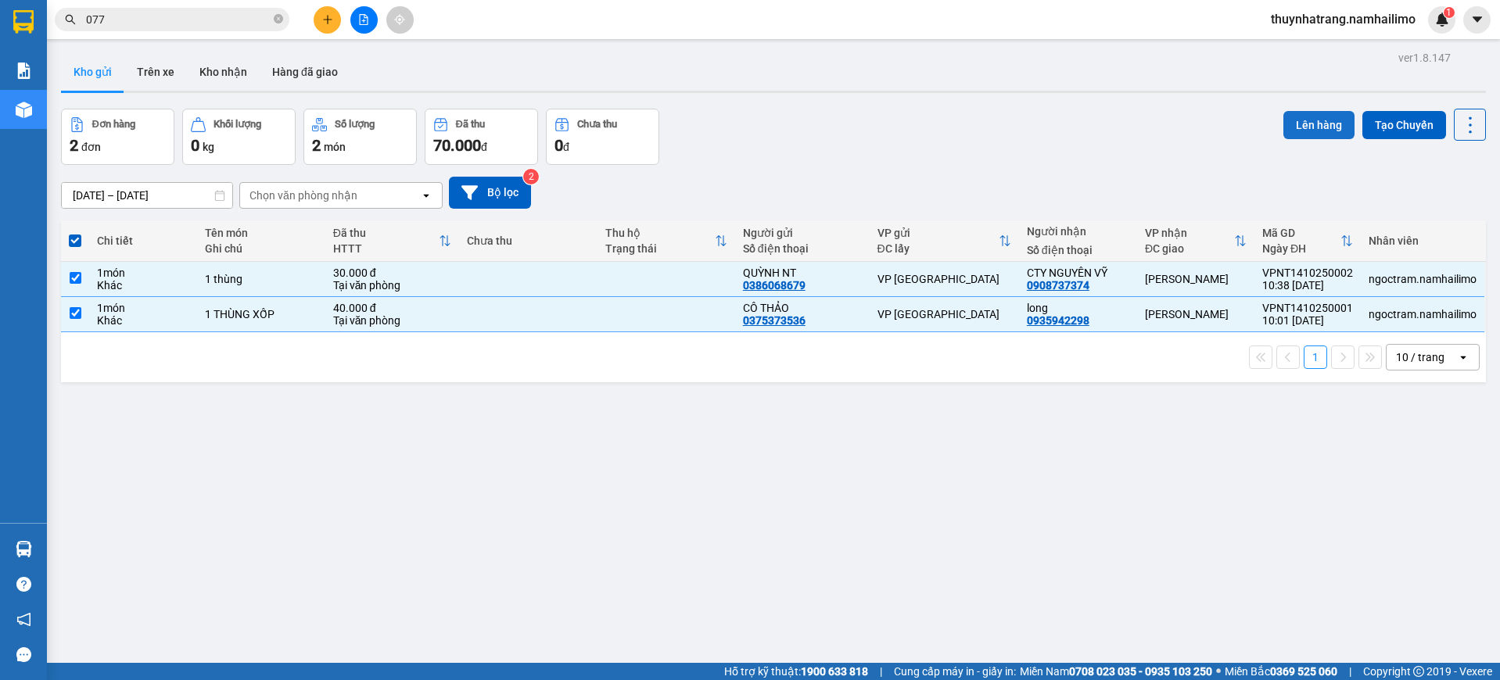
click at [1290, 123] on button "Lên hàng" at bounding box center [1318, 125] width 71 height 28
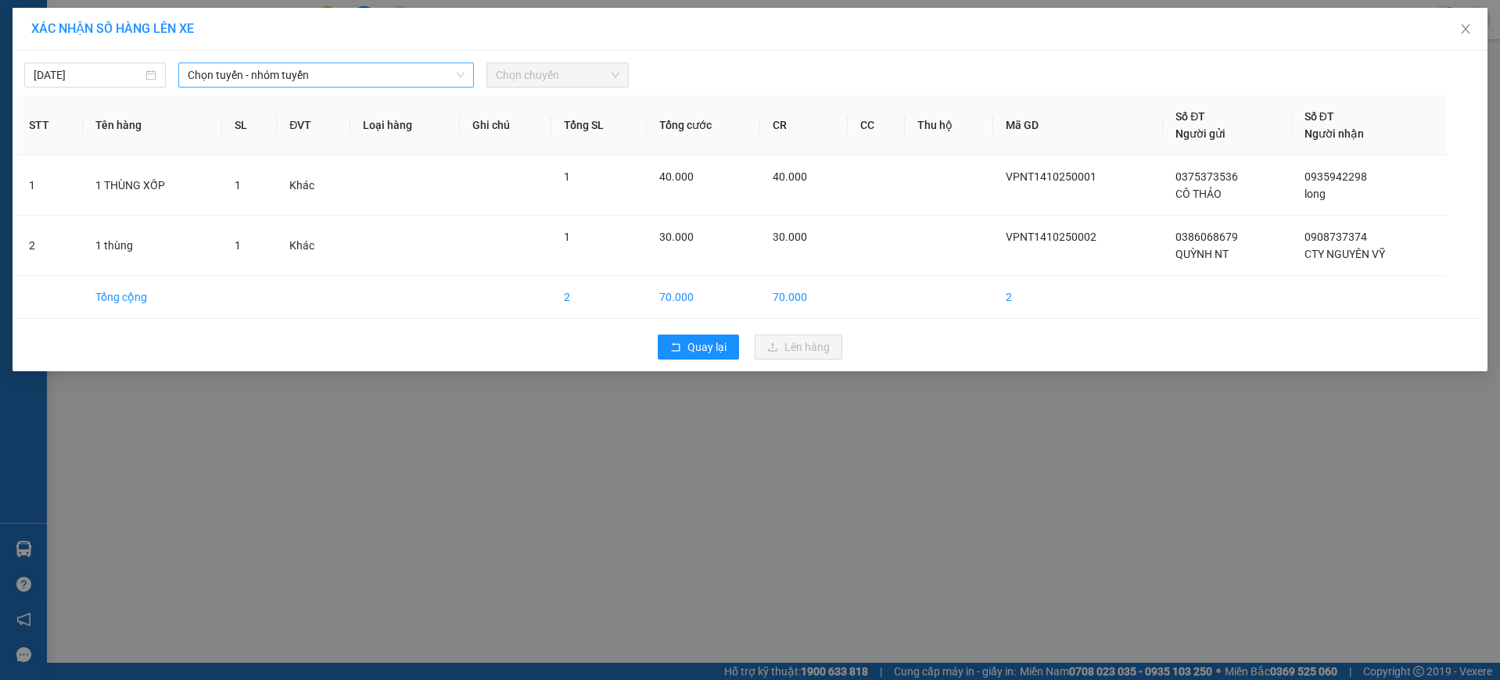
click at [282, 88] on div "Chọn tuyến - nhóm tuyến" at bounding box center [326, 75] width 296 height 25
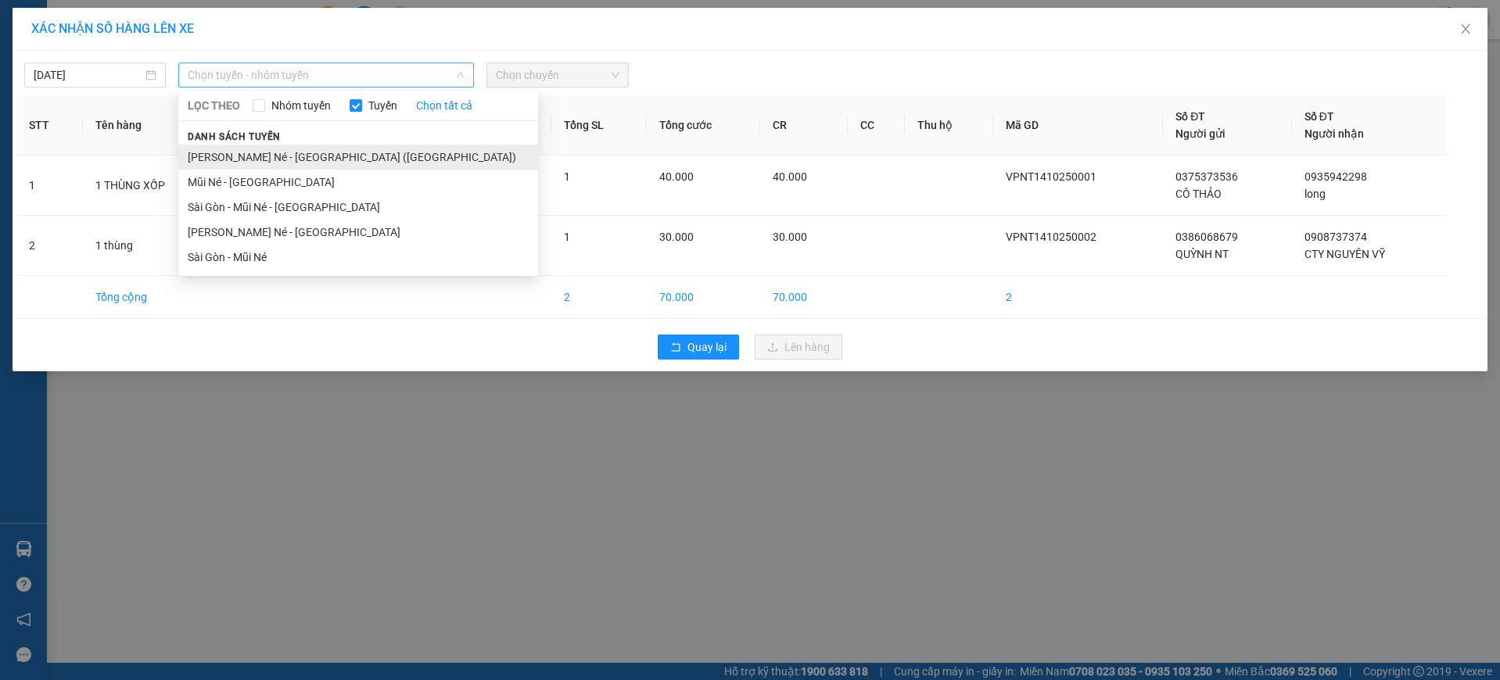
click at [326, 159] on li "Nha Trang - Mũi Né - Sài Gòn (Sáng)" at bounding box center [358, 157] width 360 height 25
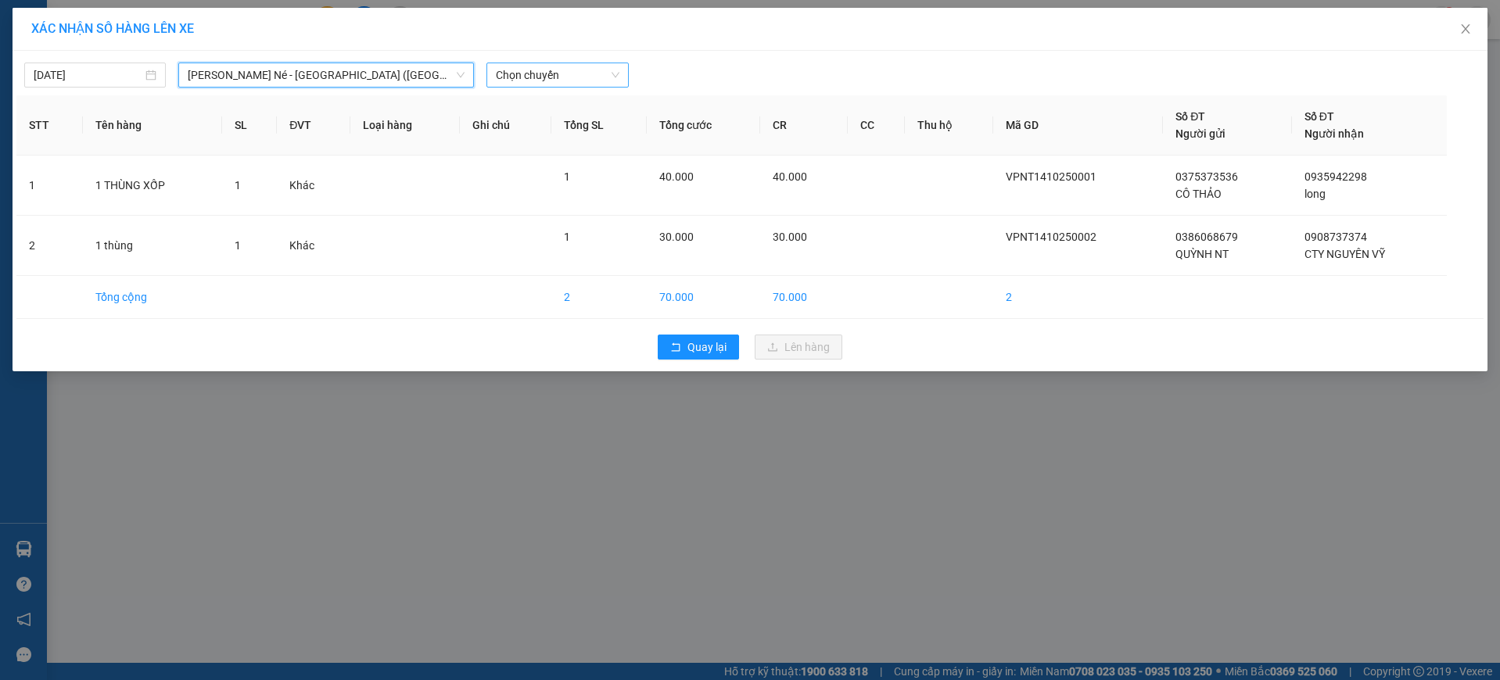
click at [529, 75] on span "Chọn chuyến" at bounding box center [557, 74] width 123 height 23
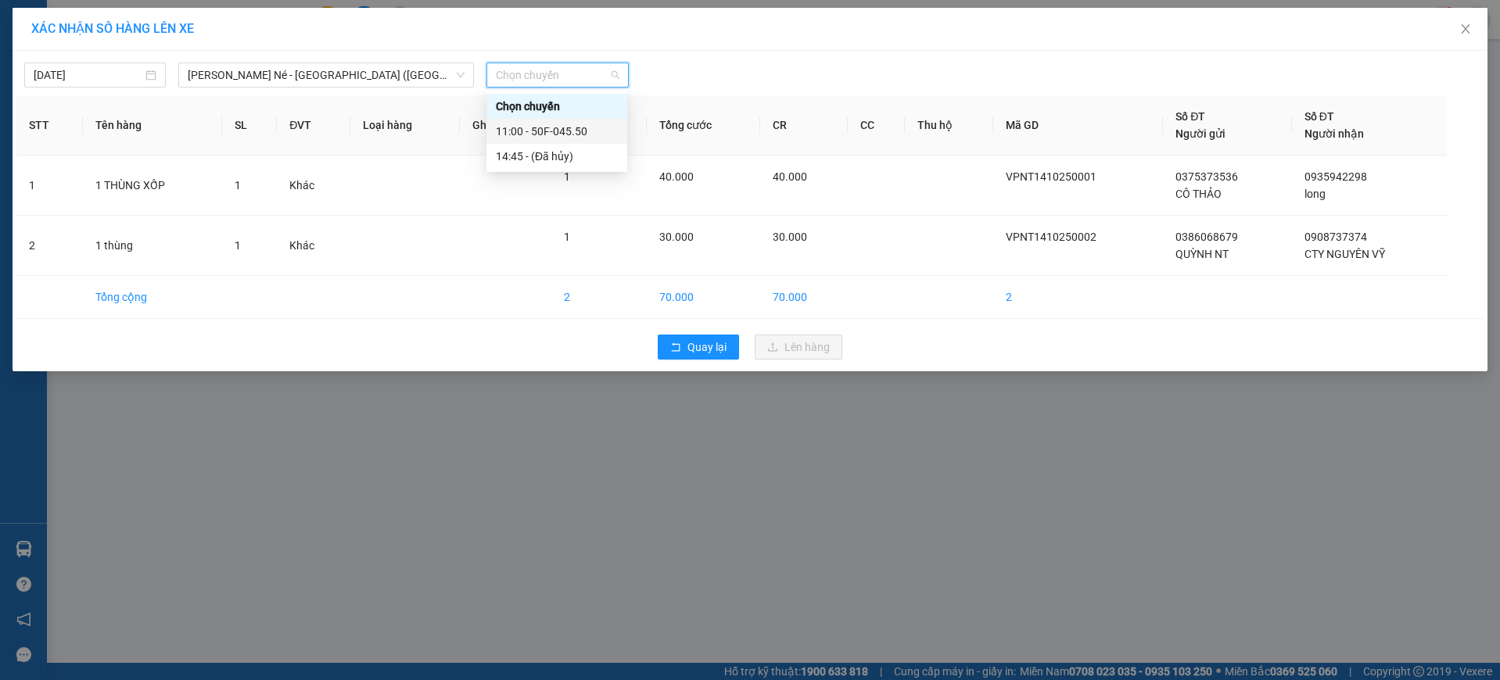
click at [575, 125] on div "11:00 - 50F-045.50" at bounding box center [557, 131] width 122 height 17
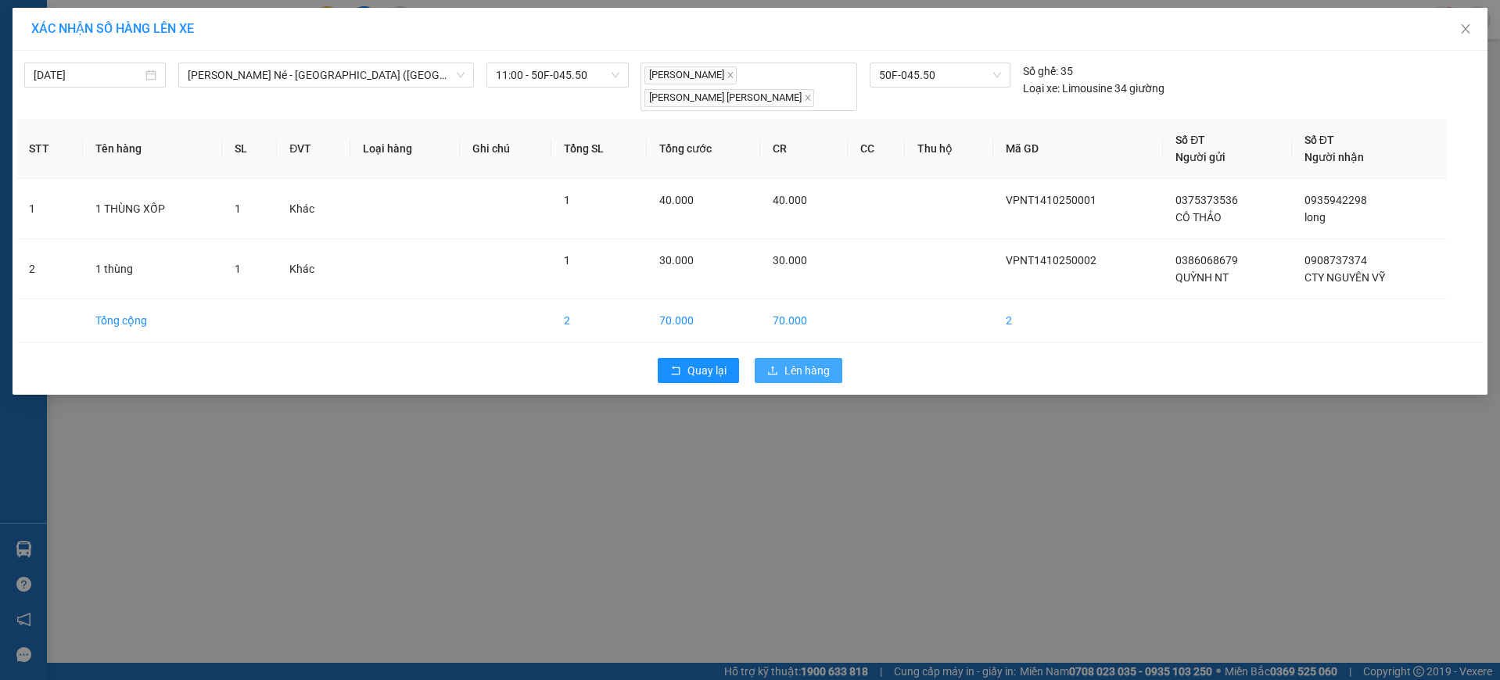
click at [829, 358] on button "Lên hàng" at bounding box center [798, 370] width 88 height 25
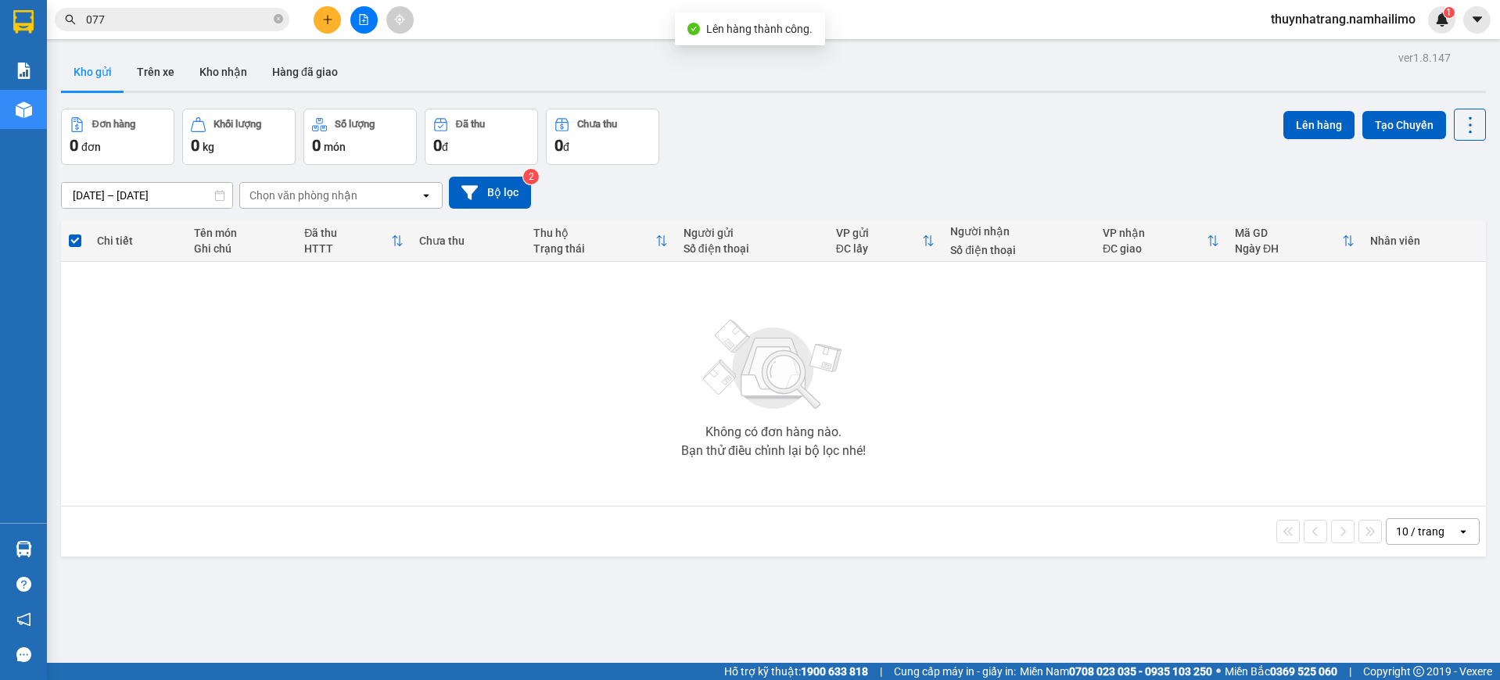
drag, startPoint x: 95, startPoint y: 82, endPoint x: 74, endPoint y: 52, distance: 36.0
click at [95, 81] on button "Kho gửi" at bounding box center [92, 72] width 63 height 38
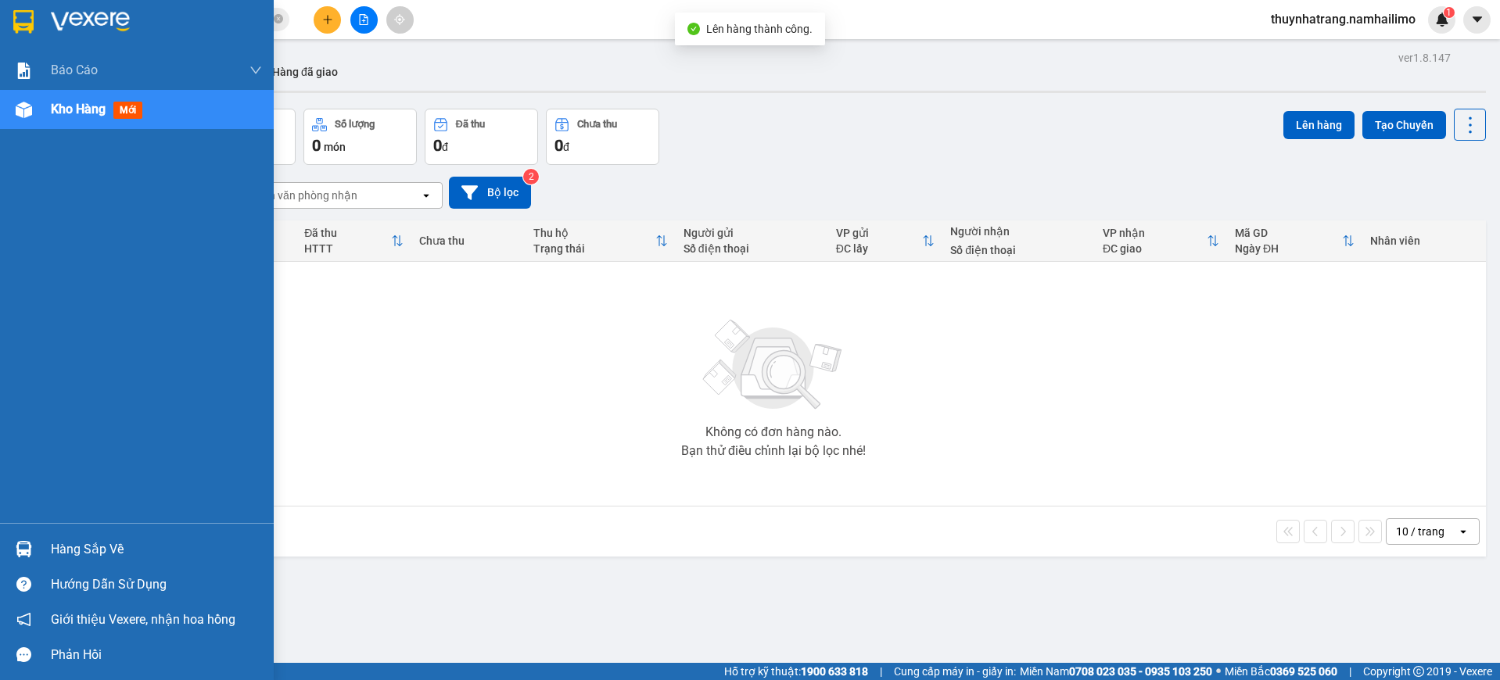
click at [39, 22] on div at bounding box center [137, 25] width 274 height 51
